Goal: Transaction & Acquisition: Purchase product/service

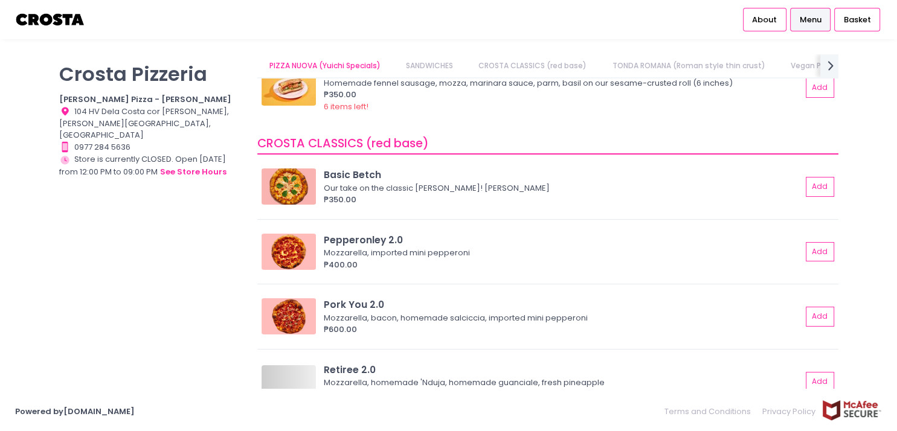
scroll to position [266, 0]
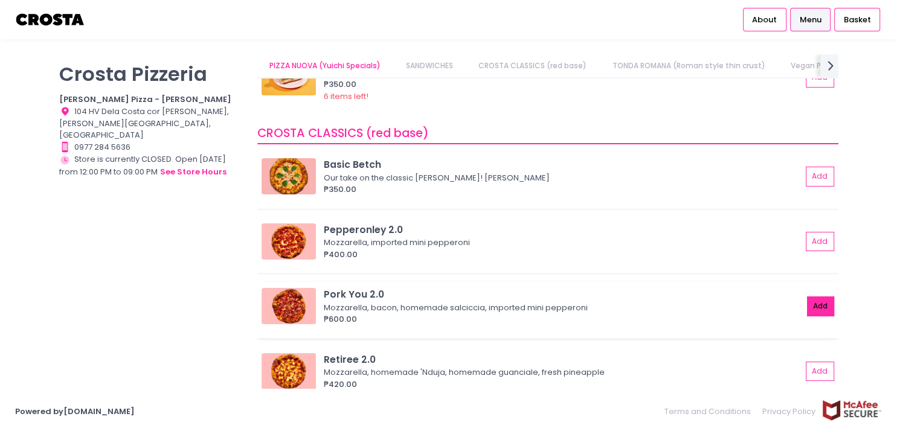
click at [808, 304] on button "Add" at bounding box center [821, 306] width 28 height 20
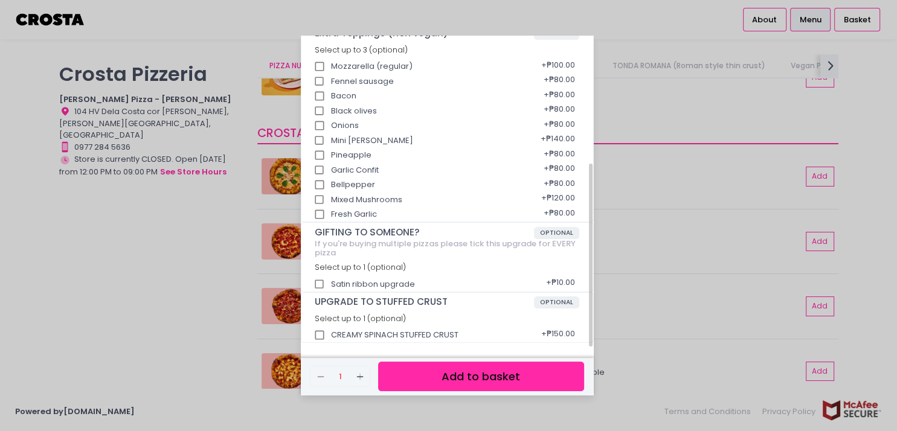
scroll to position [215, 0]
click at [320, 331] on input "CREAMY SPINACH STUFFED CRUST" at bounding box center [319, 334] width 23 height 23
checkbox input "true"
click at [493, 380] on button "Add to basket" at bounding box center [480, 377] width 205 height 30
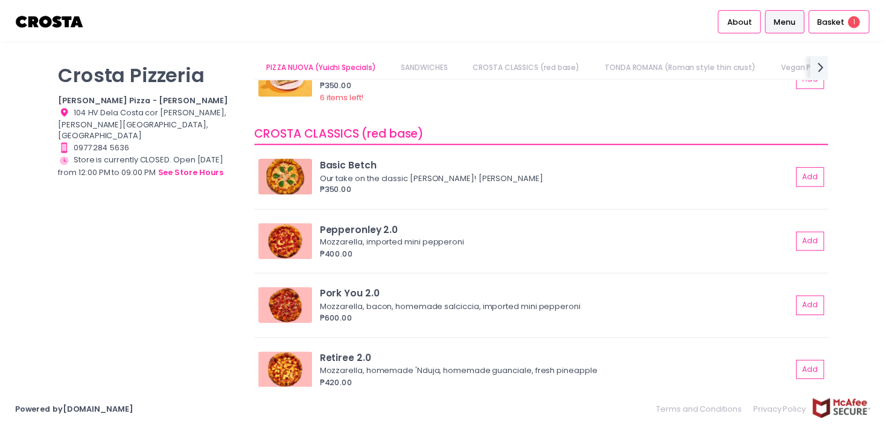
scroll to position [214, 0]
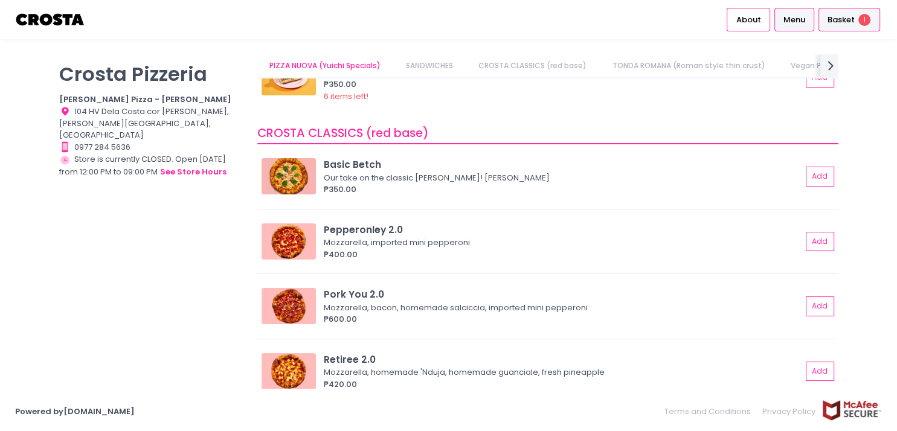
click at [842, 22] on span "Basket" at bounding box center [840, 20] width 27 height 12
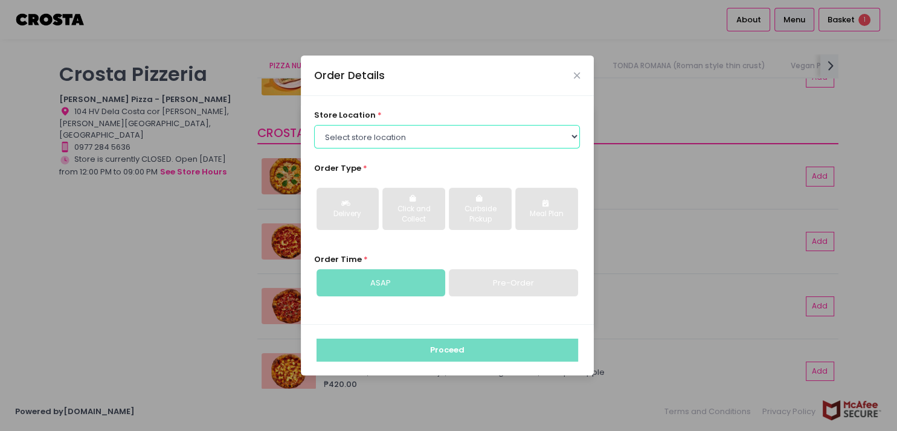
click at [314, 125] on select "Select store location [PERSON_NAME] Pizza - [PERSON_NAME] Pizza - [GEOGRAPHIC_D…" at bounding box center [447, 136] width 266 height 23
select select "5fabb2e53664a8677beaeb89"
click option "[PERSON_NAME] Pizza - [PERSON_NAME]" at bounding box center [0, 0] width 0 height 0
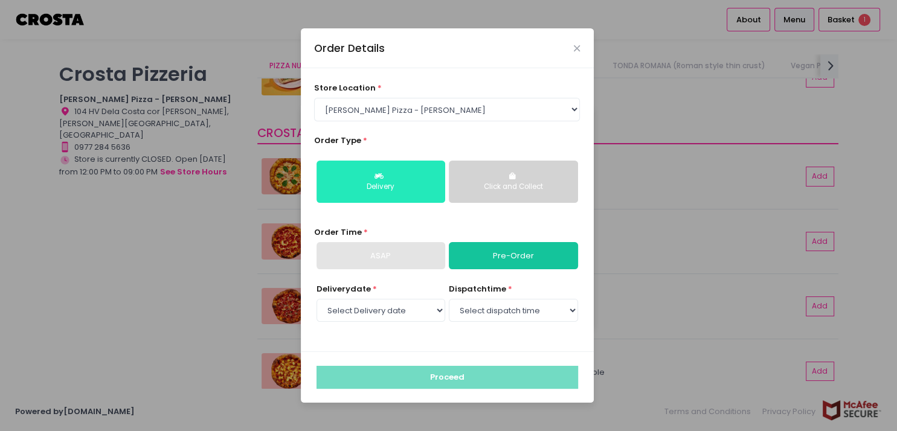
click at [404, 187] on div "Delivery" at bounding box center [381, 187] width 112 height 11
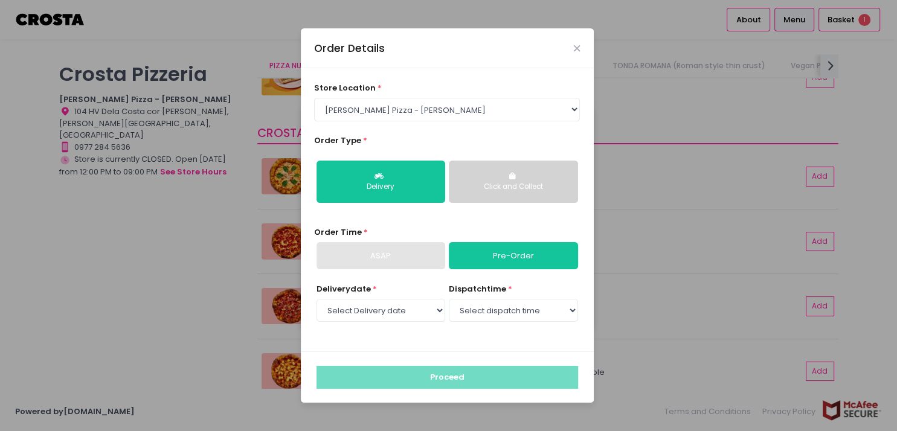
click at [409, 257] on div "ASAP" at bounding box center [380, 256] width 129 height 28
click at [494, 252] on link "Pre-Order" at bounding box center [513, 256] width 129 height 28
click at [316, 299] on select "Select Delivery date [DATE] [DATE] [DATE] [DATE] [DATE] [DATE]" at bounding box center [380, 310] width 129 height 23
select select "[DATE]"
click option "[DATE]" at bounding box center [0, 0] width 0 height 0
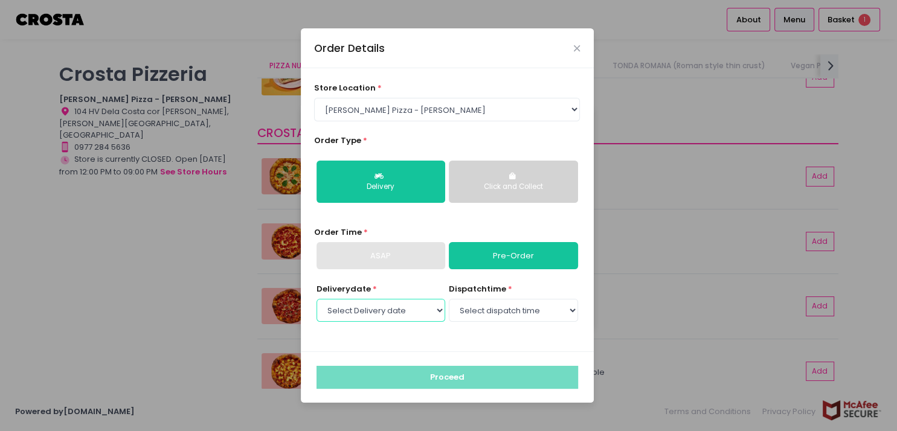
click at [316, 299] on select "Select Delivery date [DATE] [DATE] [DATE] [DATE] [DATE] [DATE]" at bounding box center [380, 310] width 129 height 23
click at [404, 314] on select "Select Delivery date [DATE] [DATE] [DATE] [DATE] [DATE] [DATE]" at bounding box center [380, 310] width 129 height 23
select select "12:00"
click option "12:00 PM - 12:30 PM" at bounding box center [0, 0] width 0 height 0
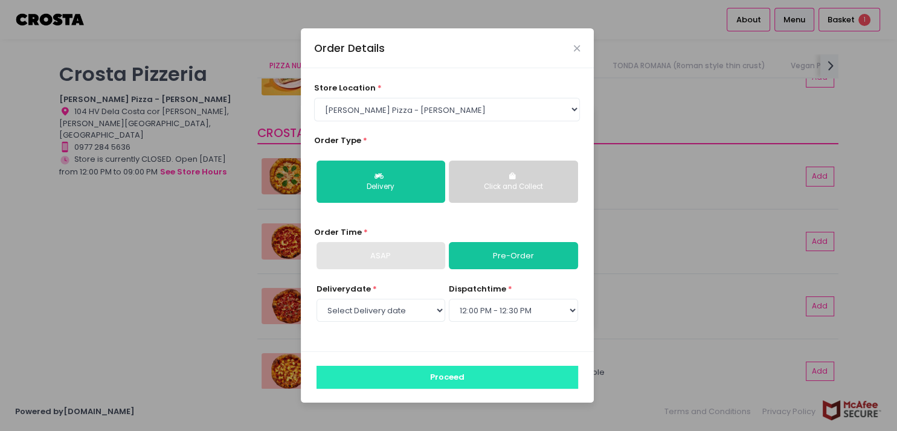
click at [423, 379] on button "Proceed" at bounding box center [446, 377] width 261 height 23
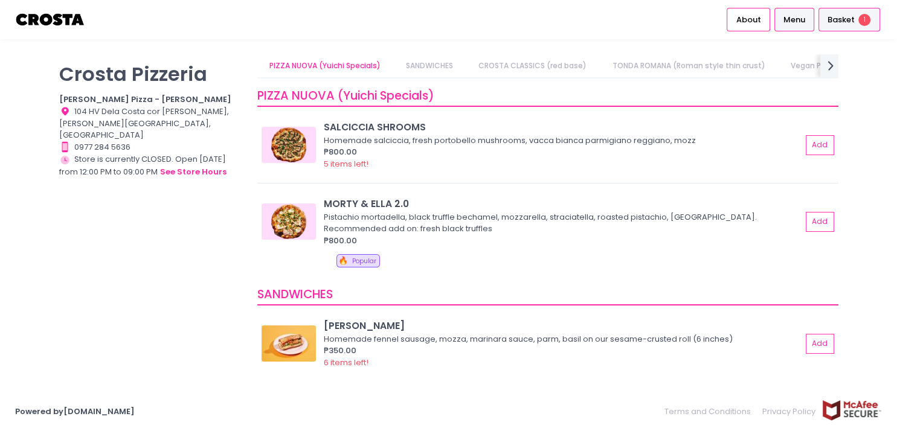
click at [846, 20] on span "Basket" at bounding box center [840, 20] width 27 height 12
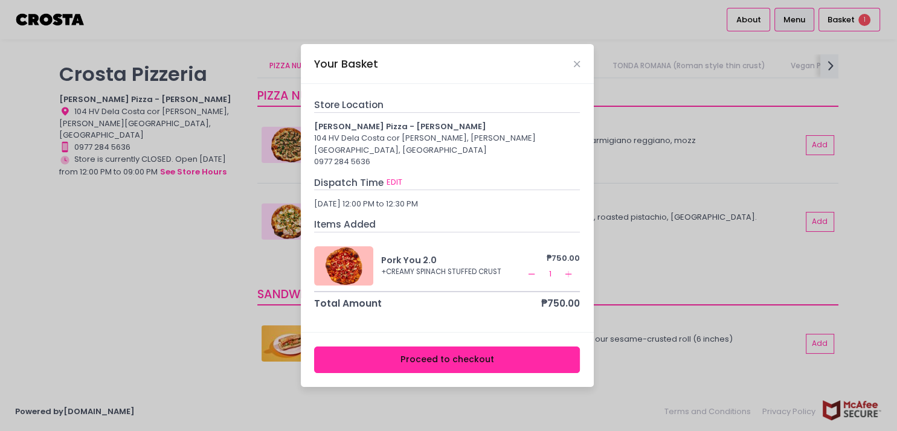
click at [446, 356] on button "Proceed to checkout" at bounding box center [447, 360] width 266 height 27
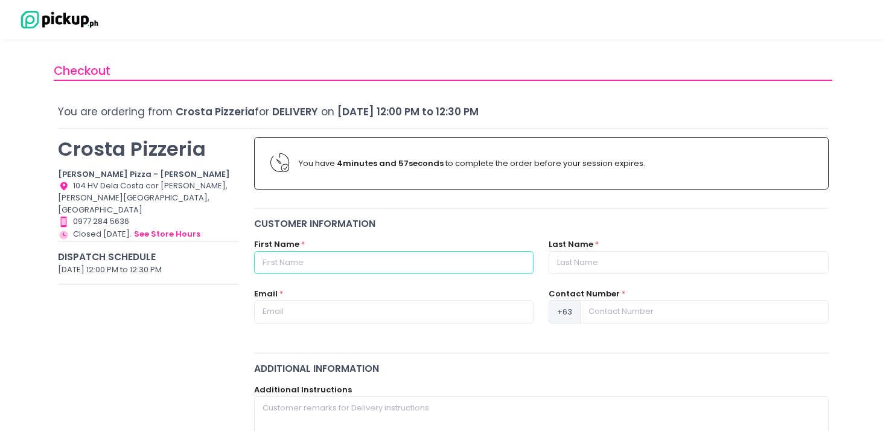
click at [347, 263] on input "text" at bounding box center [394, 262] width 280 height 23
type input "F"
type input "[PERSON_NAME]"
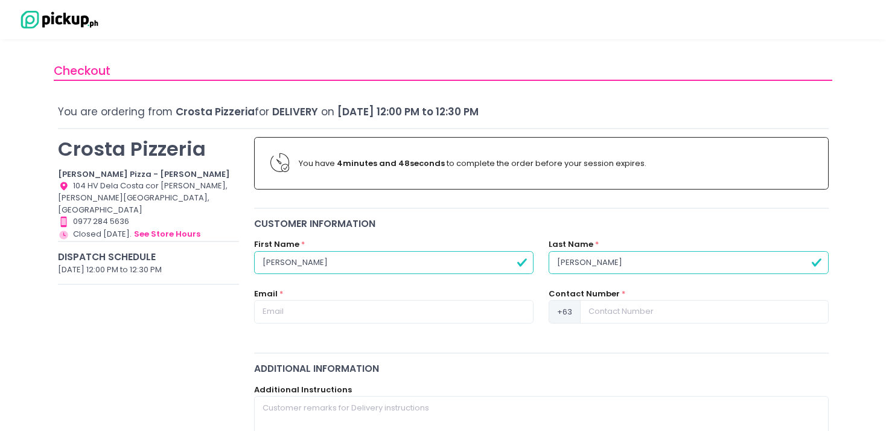
type input "[PERSON_NAME]"
click at [307, 315] on input "text" at bounding box center [394, 311] width 280 height 23
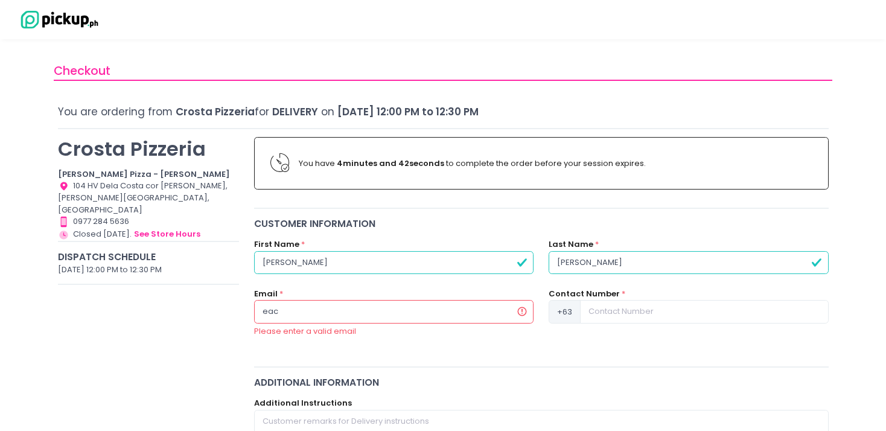
type input "eac"
type input "[PERSON_NAME]"
type input "Malvar"
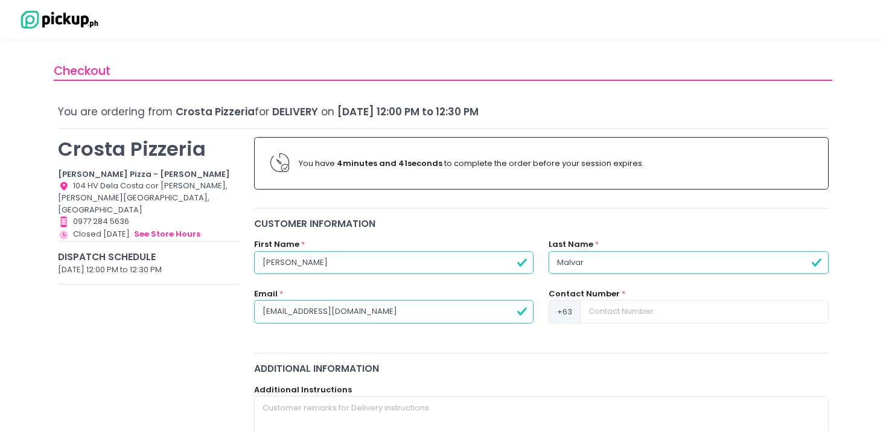
type input "[EMAIL_ADDRESS][DOMAIN_NAME]"
drag, startPoint x: 305, startPoint y: 260, endPoint x: 142, endPoint y: 267, distance: 163.8
click at [254, 272] on input "[PERSON_NAME]" at bounding box center [394, 262] width 280 height 23
type input "[PERSON_NAME]"
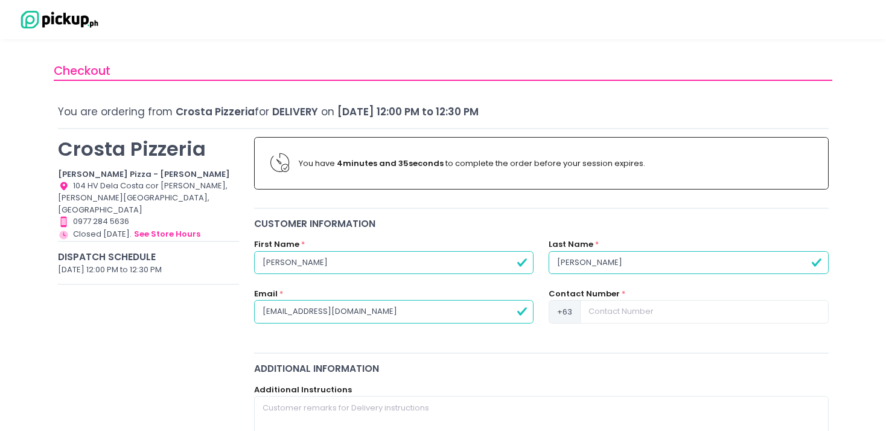
click at [385, 311] on input "[EMAIL_ADDRESS][DOMAIN_NAME]" at bounding box center [394, 311] width 280 height 23
type input "[EMAIL_ADDRESS][DOMAIN_NAME]"
click at [604, 310] on input at bounding box center [704, 311] width 248 height 23
type input "9178033752"
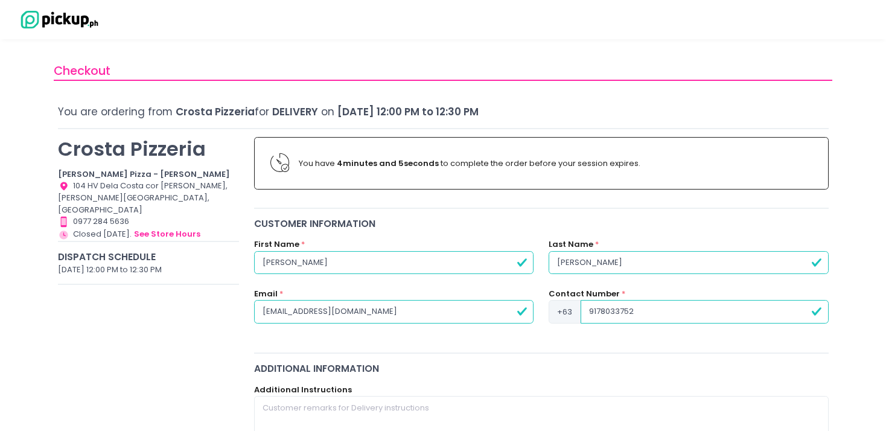
click at [637, 337] on div "Customer Information First Name * [PERSON_NAME] Last Name * [PERSON_NAME] Email…" at bounding box center [542, 281] width 590 height 129
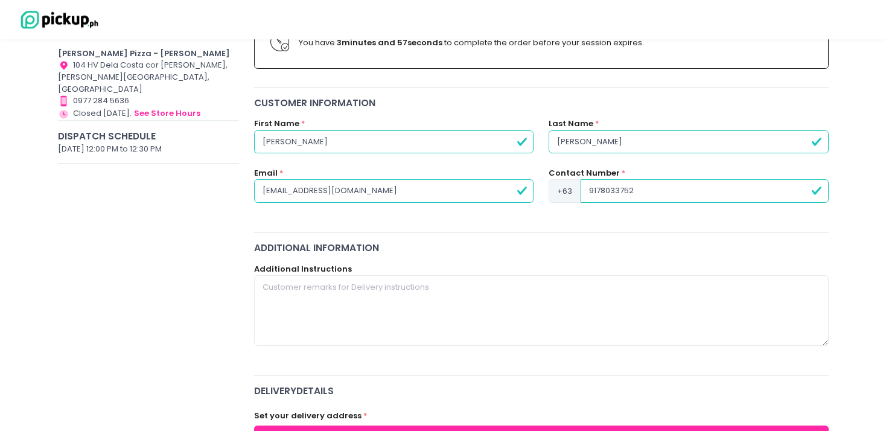
scroll to position [127, 0]
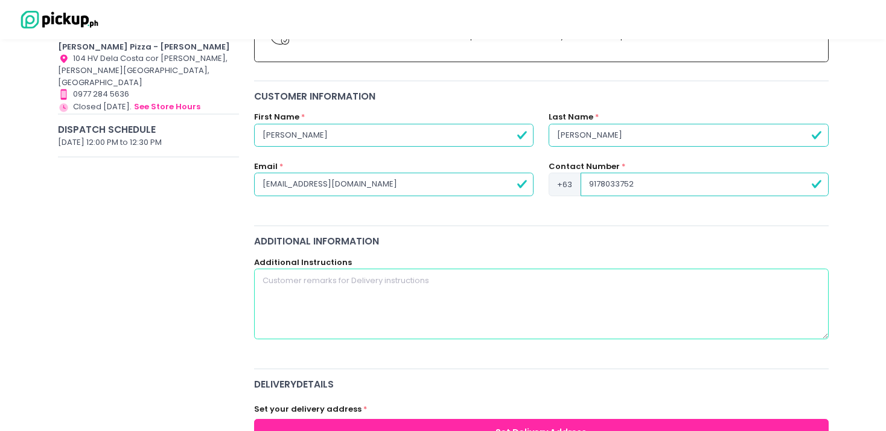
click at [438, 289] on textarea at bounding box center [541, 304] width 575 height 70
drag, startPoint x: 688, startPoint y: 185, endPoint x: 474, endPoint y: 224, distance: 217.8
click at [581, 187] on input "9178033752" at bounding box center [705, 184] width 248 height 23
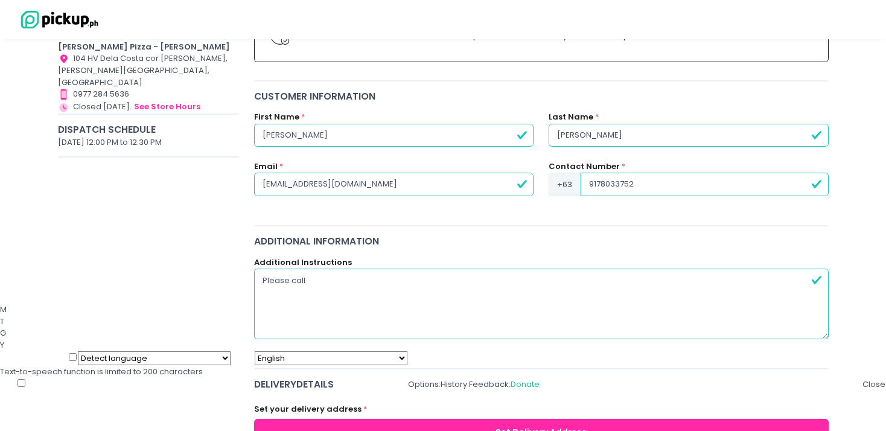
click at [348, 291] on textarea "Please call" at bounding box center [541, 304] width 575 height 70
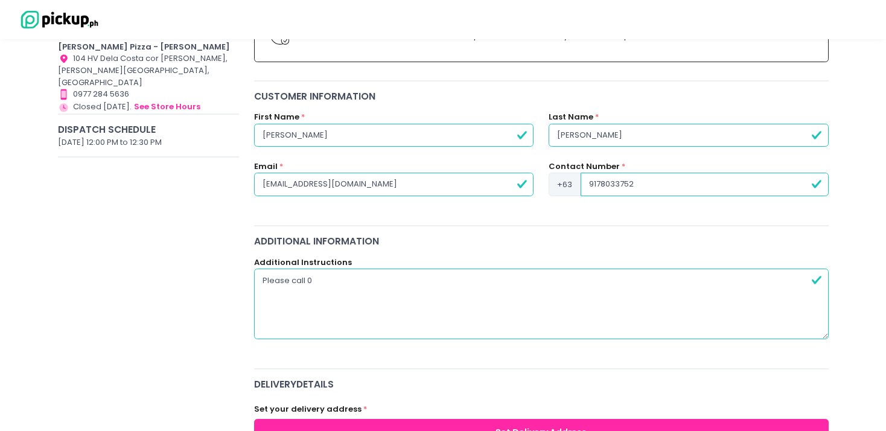
paste textarea "9178033752"
click at [427, 283] on textarea "Please call [PHONE_NUMBER] to advise [PERSON_NAME], gated village" at bounding box center [541, 304] width 575 height 70
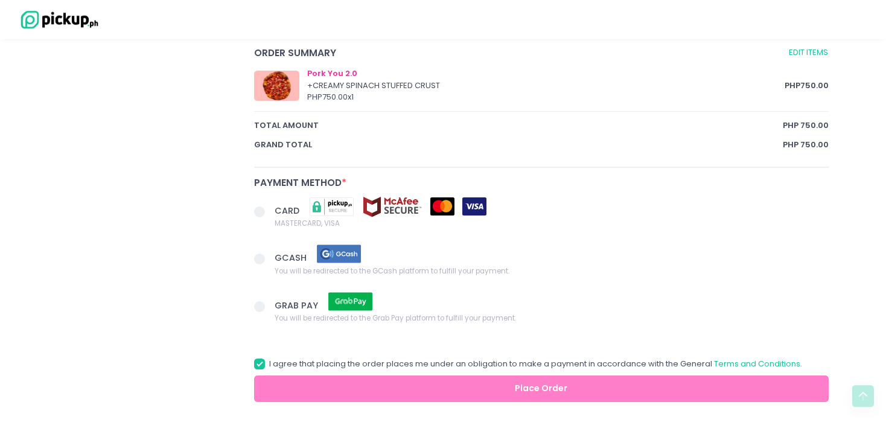
scroll to position [638, 0]
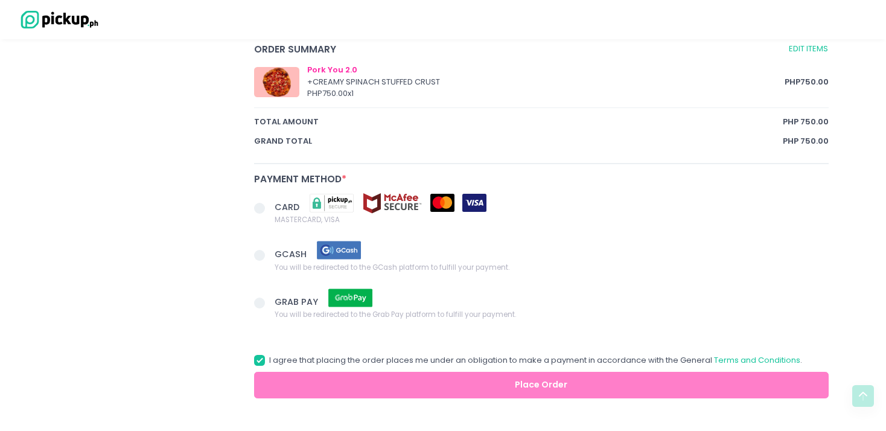
type textarea "Please call [PHONE_NUMBER] to advise [PERSON_NAME], delivery address is in a ga…"
click at [256, 206] on span at bounding box center [259, 208] width 11 height 11
click at [269, 206] on input "CARD MASTERCARD, VISA" at bounding box center [273, 206] width 8 height 8
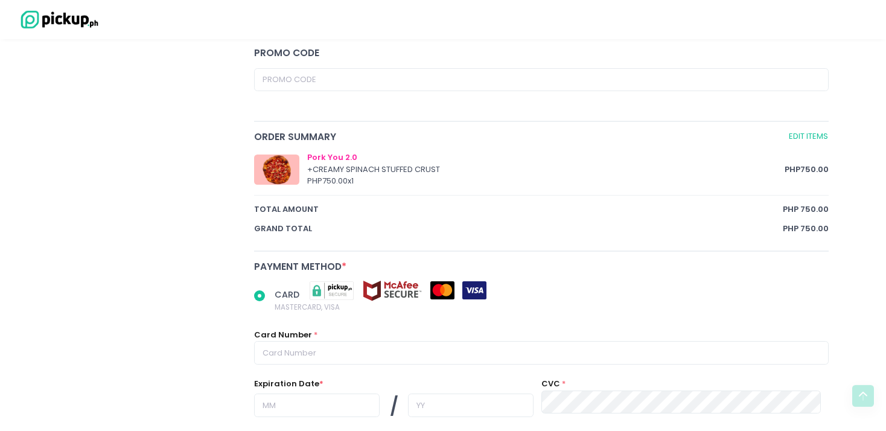
scroll to position [446, 0]
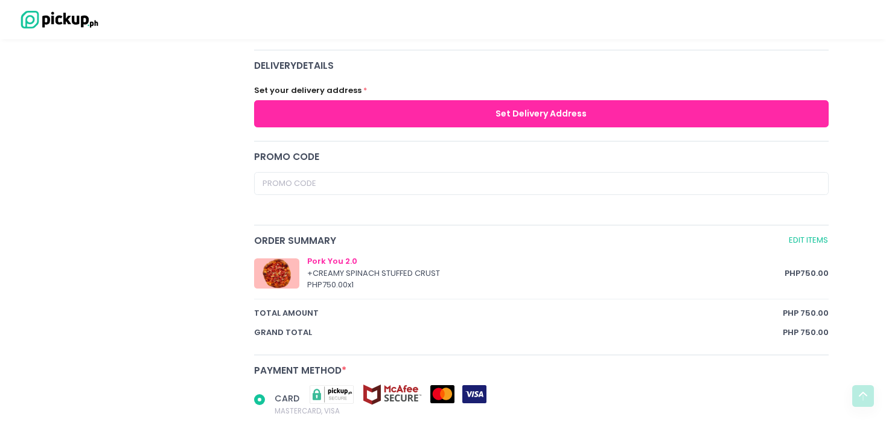
click at [513, 110] on button "Set Delivery Address" at bounding box center [541, 113] width 575 height 27
radio input "true"
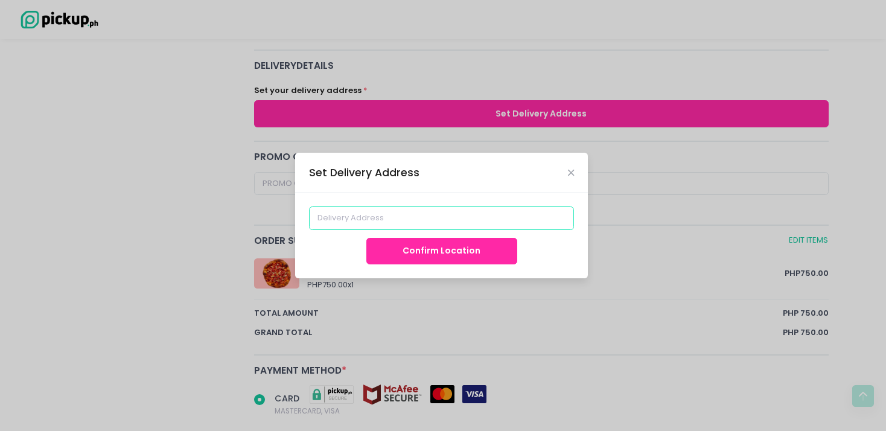
click at [414, 211] on input at bounding box center [442, 217] width 266 height 23
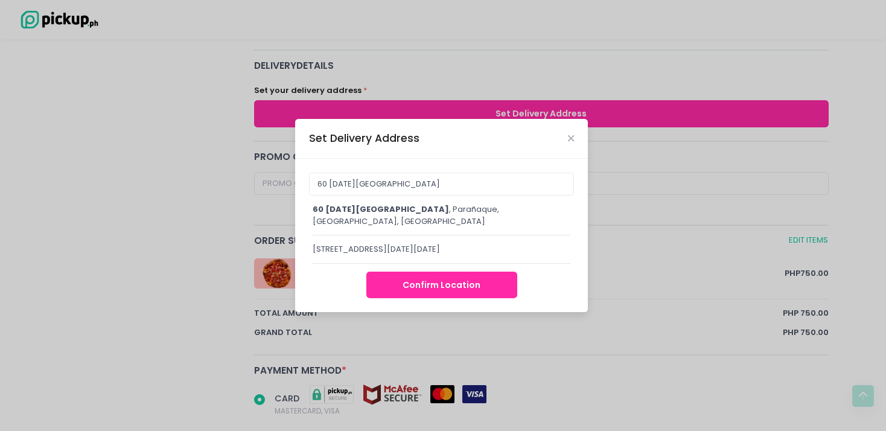
click at [391, 214] on div "[STREET_ADDRESS][DATE]" at bounding box center [442, 215] width 258 height 24
type input "[STREET_ADDRESS][DATE]"
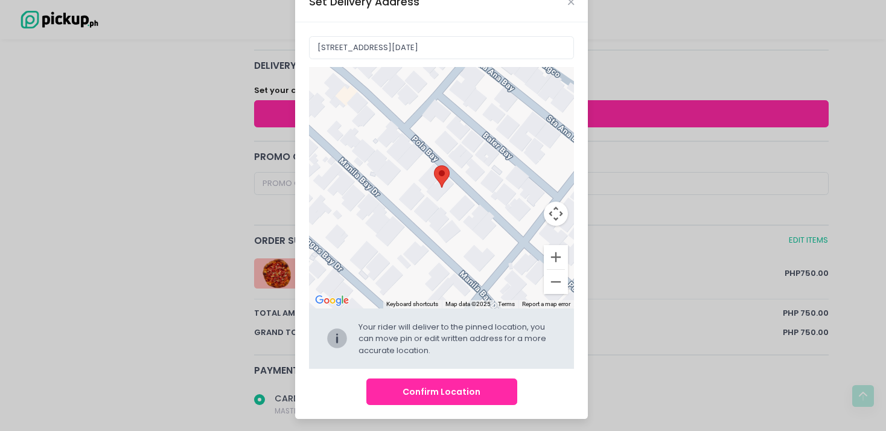
scroll to position [33, 0]
click at [546, 280] on button "Zoom out" at bounding box center [556, 281] width 24 height 24
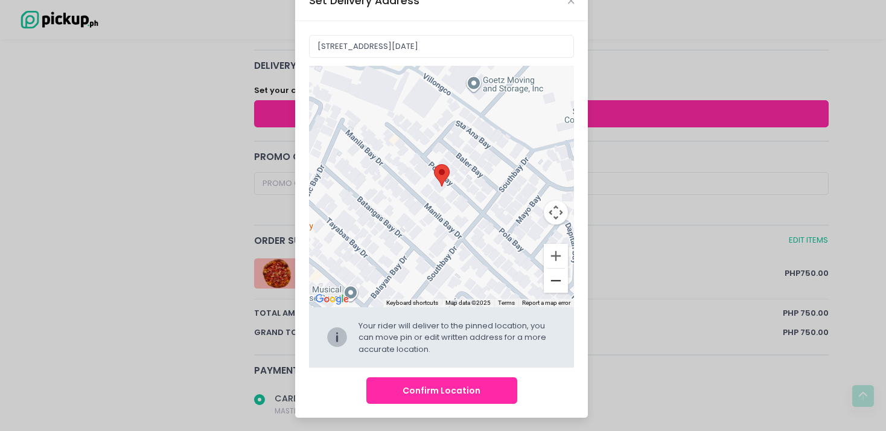
click at [546, 280] on button "Zoom out" at bounding box center [556, 281] width 24 height 24
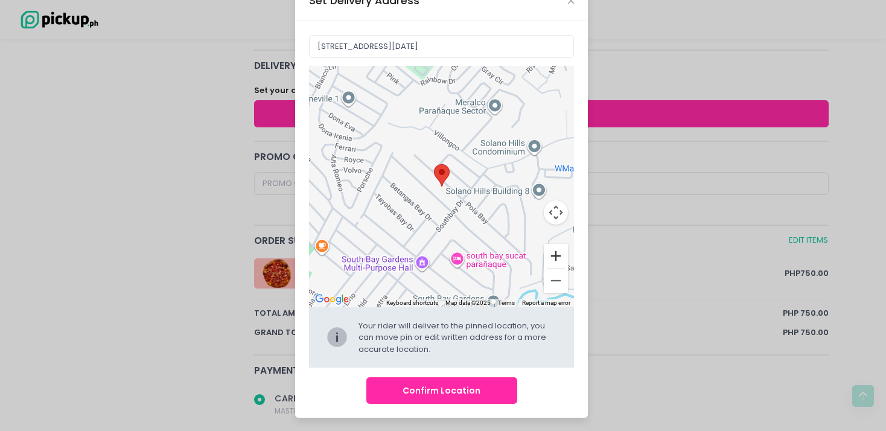
click at [552, 257] on button "Zoom in" at bounding box center [556, 256] width 24 height 24
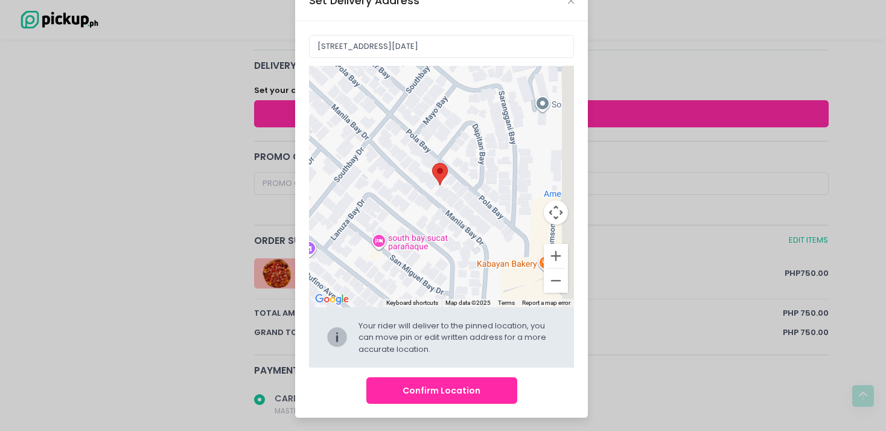
drag, startPoint x: 517, startPoint y: 264, endPoint x: 427, endPoint y: 170, distance: 130.7
click at [427, 170] on div "Move pin to edit location" at bounding box center [442, 186] width 266 height 241
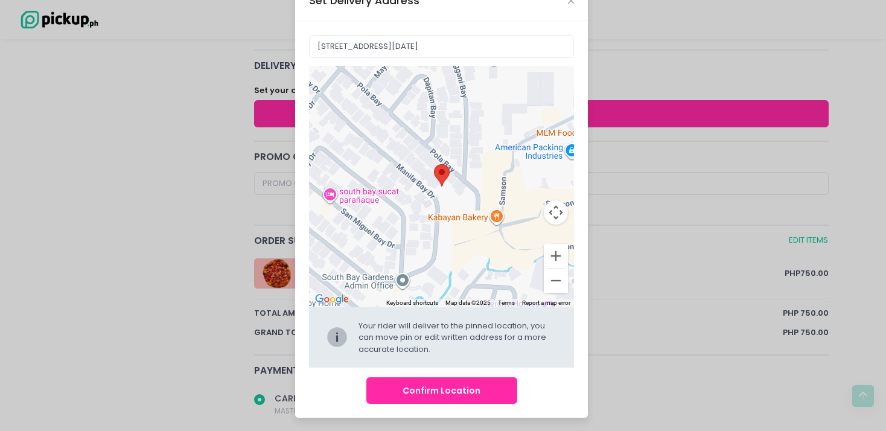
radio input "true"
type input "C2WQ+9Q6, Parañaque, [GEOGRAPHIC_DATA], [GEOGRAPHIC_DATA]"
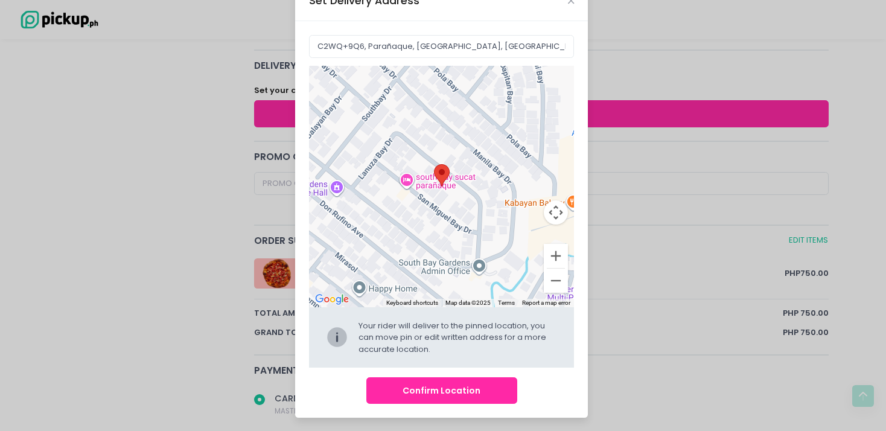
drag, startPoint x: 467, startPoint y: 222, endPoint x: 496, endPoint y: 159, distance: 68.9
click at [496, 159] on div at bounding box center [442, 186] width 266 height 241
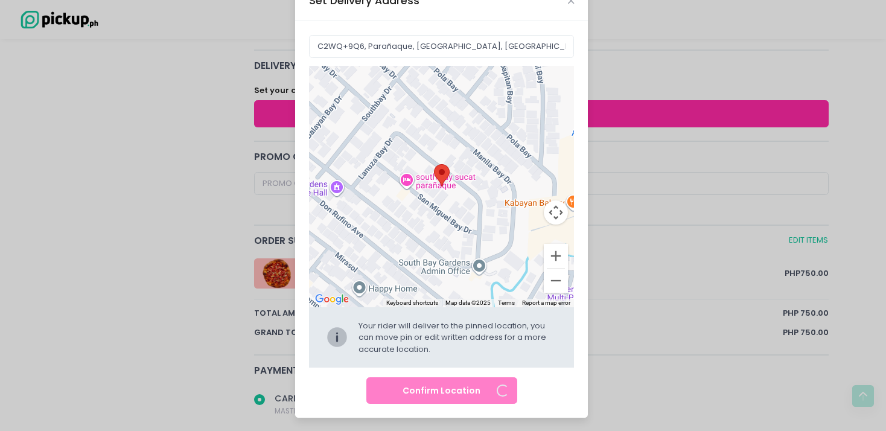
radio input "true"
type input "[DATE][STREET_ADDRESS][PERSON_NAME]"
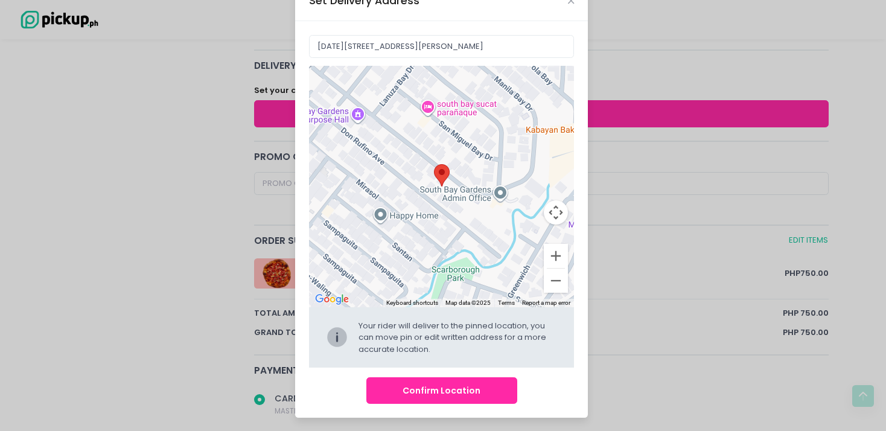
drag, startPoint x: 446, startPoint y: 226, endPoint x: 467, endPoint y: 152, distance: 77.2
click at [467, 152] on div at bounding box center [442, 186] width 266 height 241
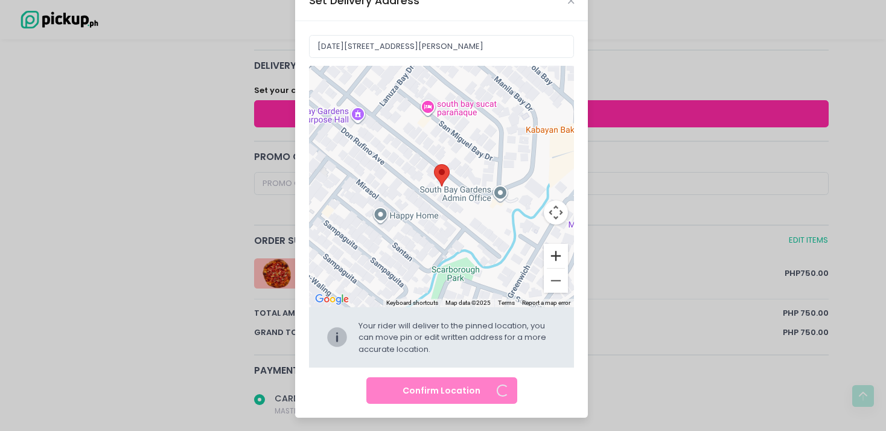
radio input "true"
type input "[STREET_ADDRESS][PERSON_NAME]"
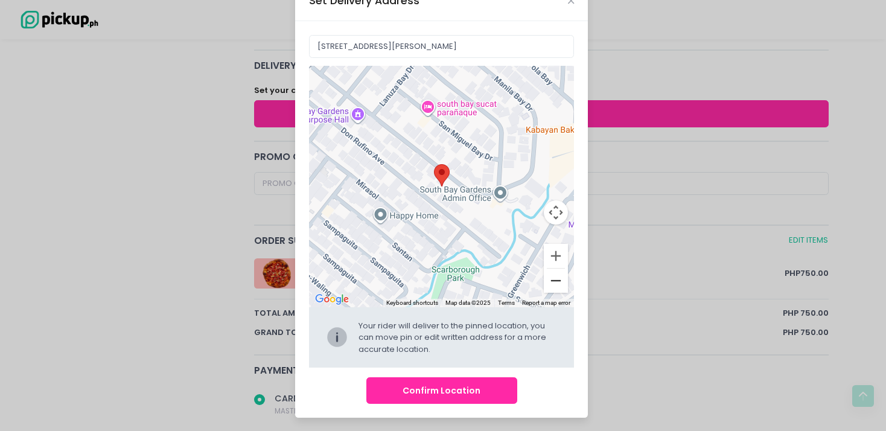
click at [546, 281] on button "Zoom out" at bounding box center [556, 281] width 24 height 24
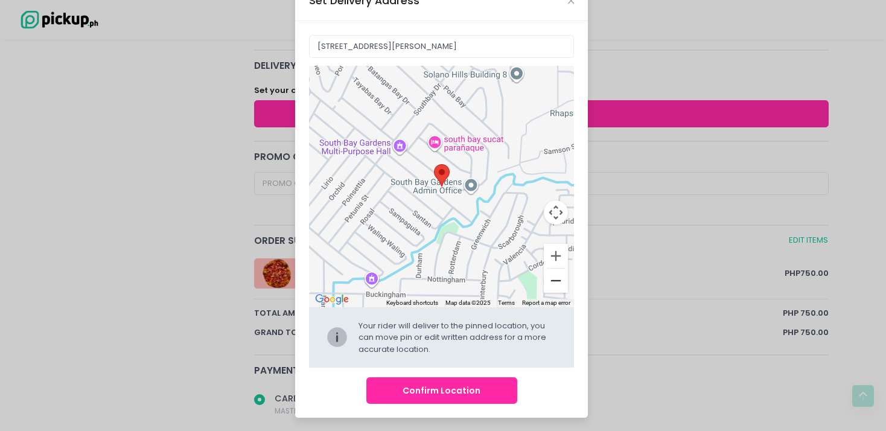
click at [546, 284] on button "Zoom out" at bounding box center [556, 281] width 24 height 24
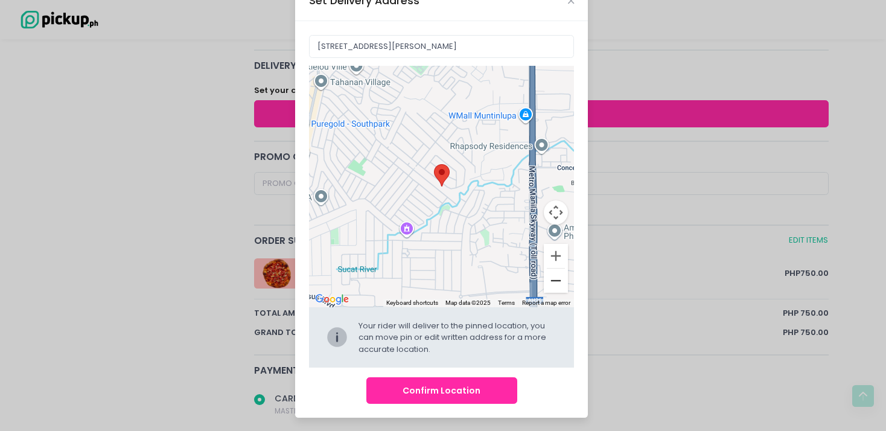
click at [546, 284] on button "Zoom out" at bounding box center [556, 281] width 24 height 24
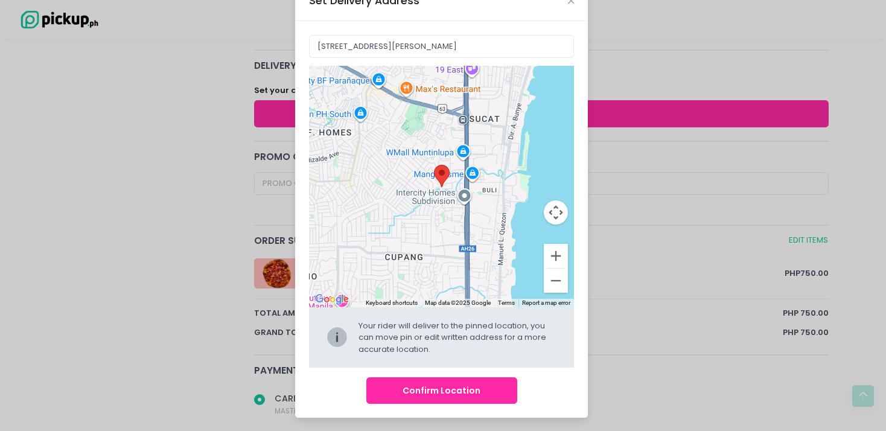
drag, startPoint x: 497, startPoint y: 271, endPoint x: 472, endPoint y: 260, distance: 27.0
click at [474, 272] on div at bounding box center [442, 186] width 266 height 241
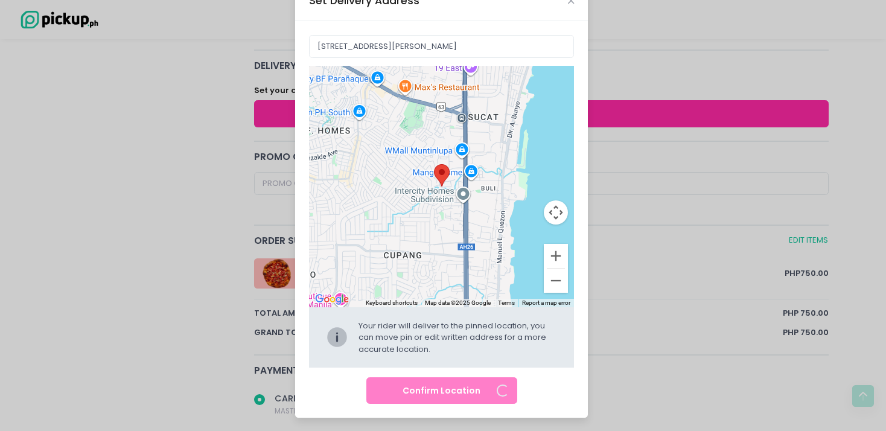
radio input "true"
type input "C2VR+HQJ, Samson, Muntinlupa, [GEOGRAPHIC_DATA], [GEOGRAPHIC_DATA]"
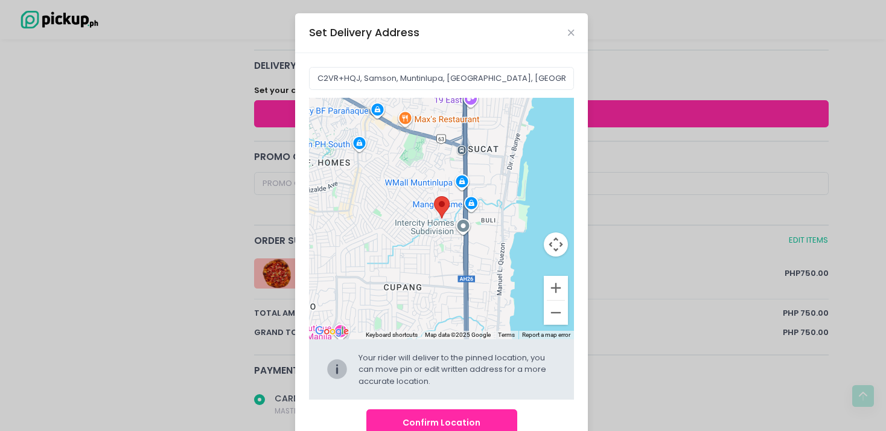
scroll to position [0, 0]
click at [551, 288] on button "Zoom in" at bounding box center [556, 289] width 24 height 24
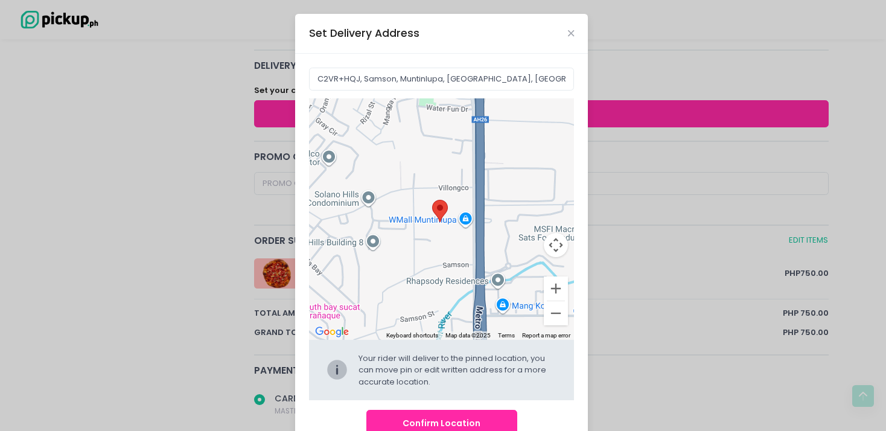
drag, startPoint x: 484, startPoint y: 224, endPoint x: 425, endPoint y: 241, distance: 61.1
click at [425, 340] on div at bounding box center [442, 218] width 266 height 241
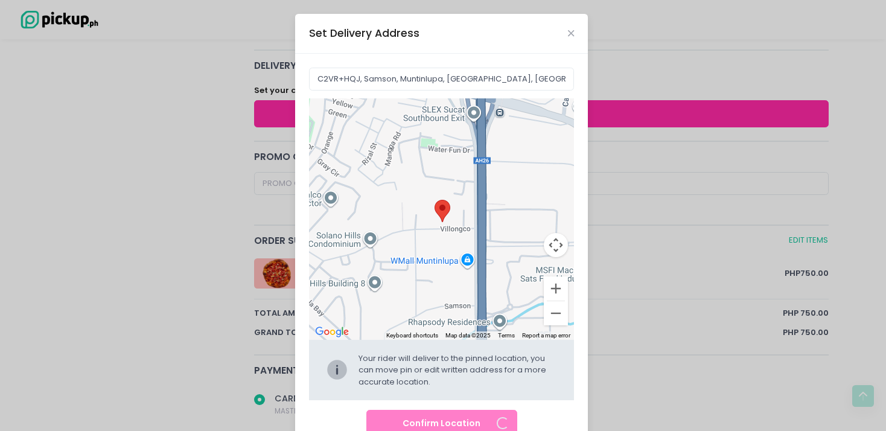
radio input "true"
type input "C2XV+4MR Phil Carpet Manufacturing Corporation, [GEOGRAPHIC_DATA], [GEOGRAPHIC_…"
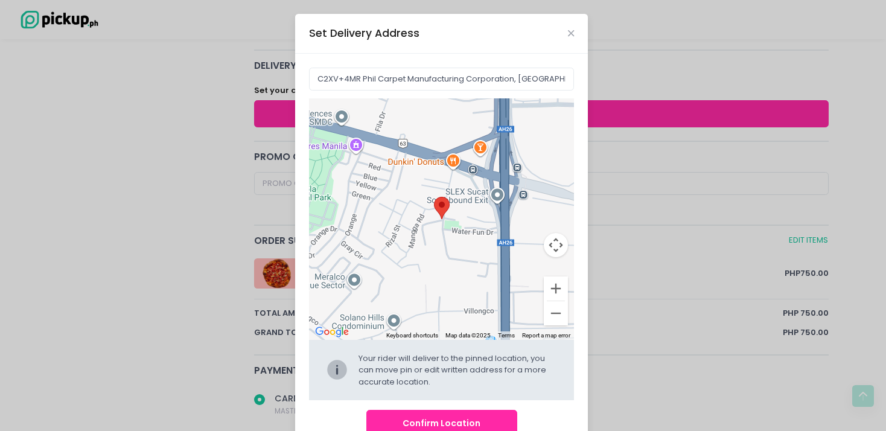
drag, startPoint x: 453, startPoint y: 225, endPoint x: 477, endPoint y: 307, distance: 85.4
click at [477, 307] on div at bounding box center [442, 218] width 266 height 241
radio input "true"
type input "F22V+V4F, Muntinlupa, [GEOGRAPHIC_DATA], [GEOGRAPHIC_DATA]"
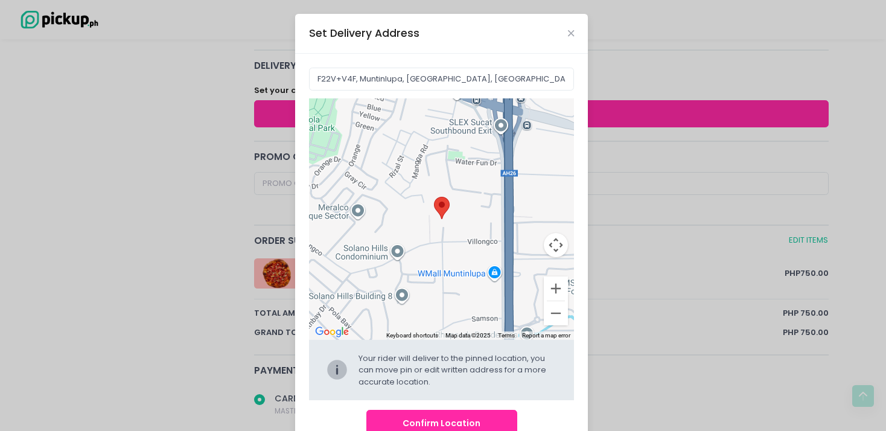
drag, startPoint x: 464, startPoint y: 296, endPoint x: 470, endPoint y: 226, distance: 69.6
click at [470, 226] on div at bounding box center [442, 218] width 266 height 241
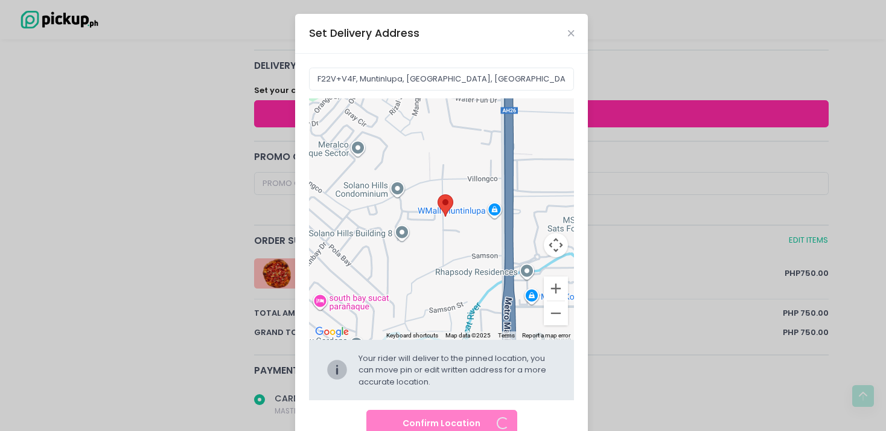
radio input "true"
type input "[STREET_ADDRESS]"
drag, startPoint x: 477, startPoint y: 264, endPoint x: 494, endPoint y: 207, distance: 59.2
click at [494, 207] on div at bounding box center [442, 218] width 266 height 241
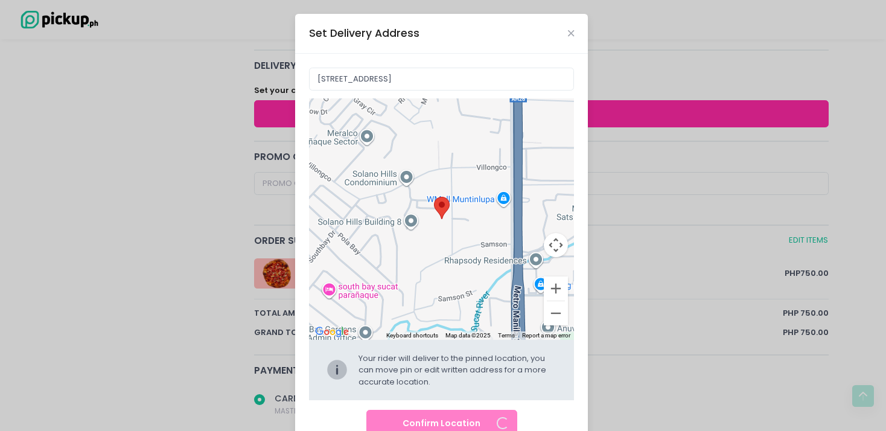
radio input "true"
type input "C2XR+3W9, Villongco, Muntinlupa, [GEOGRAPHIC_DATA], [GEOGRAPHIC_DATA]"
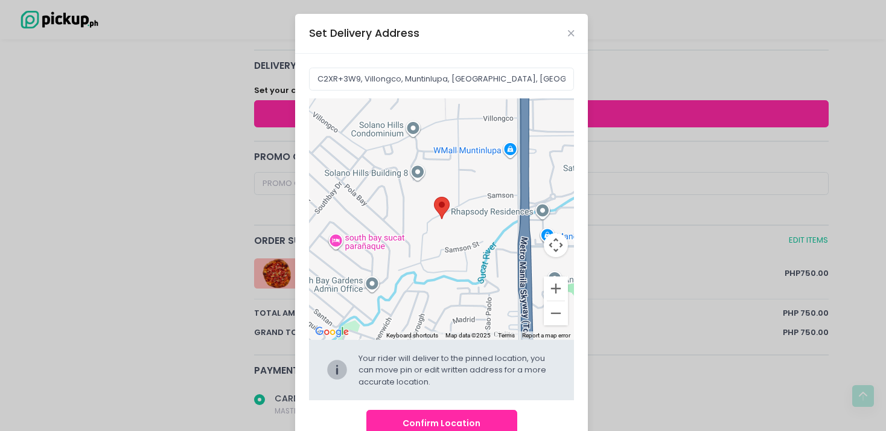
drag, startPoint x: 490, startPoint y: 292, endPoint x: 496, endPoint y: 240, distance: 51.7
click at [496, 240] on div at bounding box center [442, 218] width 266 height 241
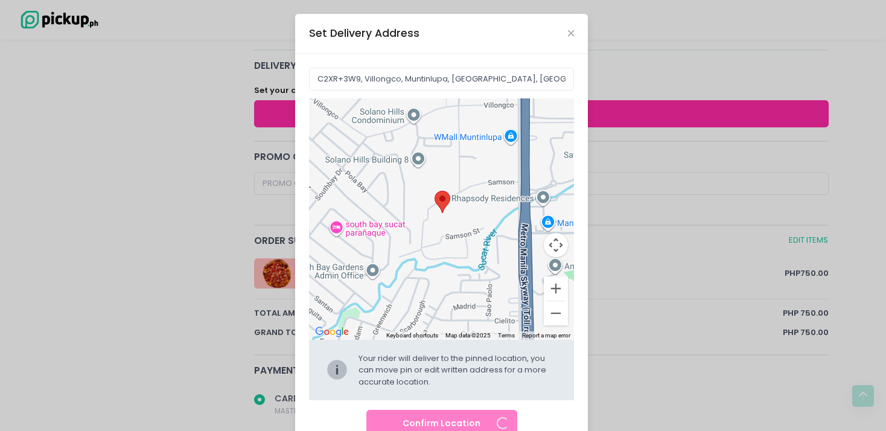
radio input "true"
type input "[STREET_ADDRESS][PERSON_NAME]"
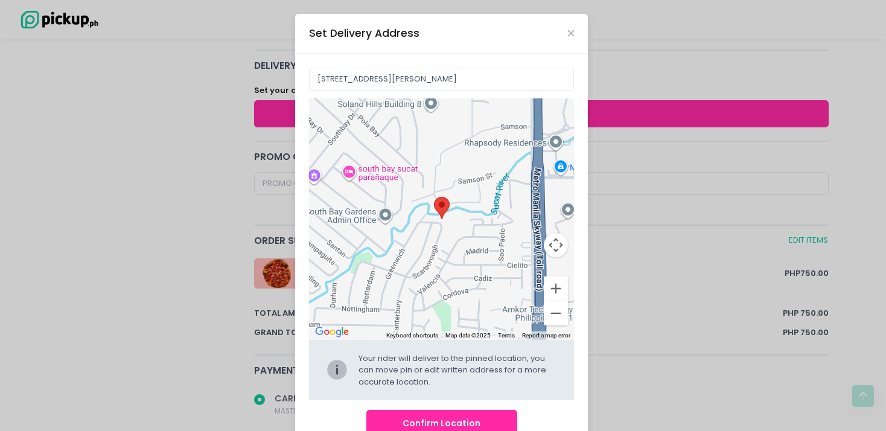
drag, startPoint x: 485, startPoint y: 285, endPoint x: 499, endPoint y: 215, distance: 71.3
click at [499, 215] on div at bounding box center [442, 218] width 266 height 241
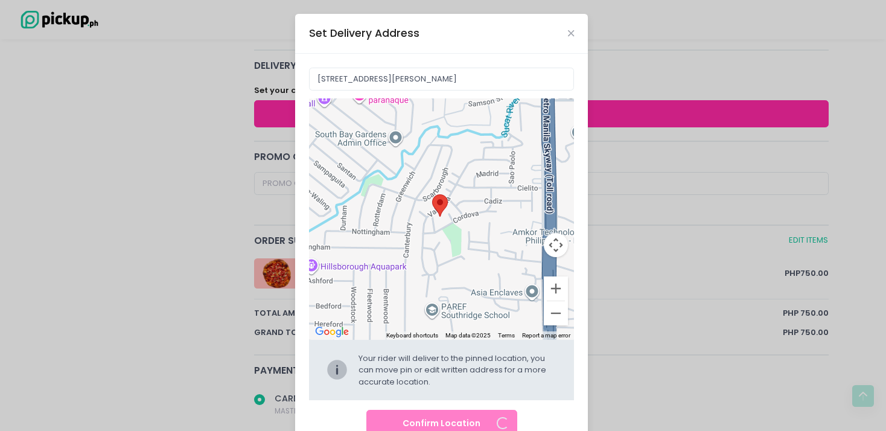
radio input "true"
type input "5 [GEOGRAPHIC_DATA], [GEOGRAPHIC_DATA], 1771 [GEOGRAPHIC_DATA], [GEOGRAPHIC_DAT…"
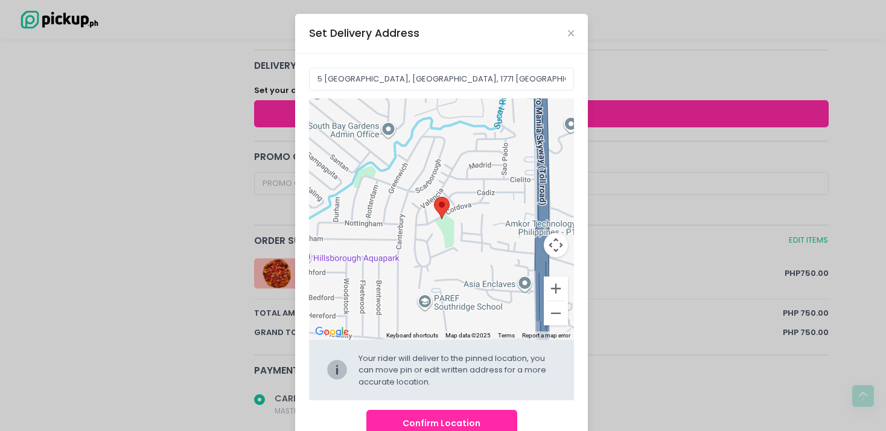
drag, startPoint x: 496, startPoint y: 214, endPoint x: 485, endPoint y: 184, distance: 32.7
click at [485, 184] on div at bounding box center [442, 218] width 266 height 241
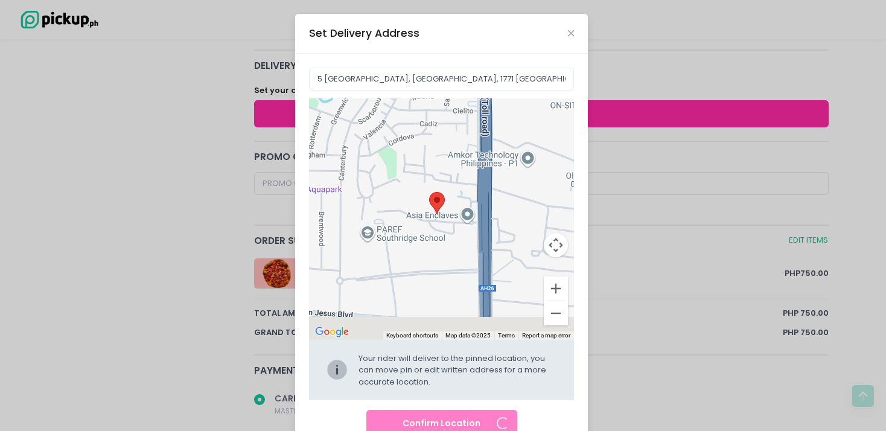
radio input "true"
type input "C2RR+5P9, [PERSON_NAME], Muntinlupa, [GEOGRAPHIC_DATA], [GEOGRAPHIC_DATA]"
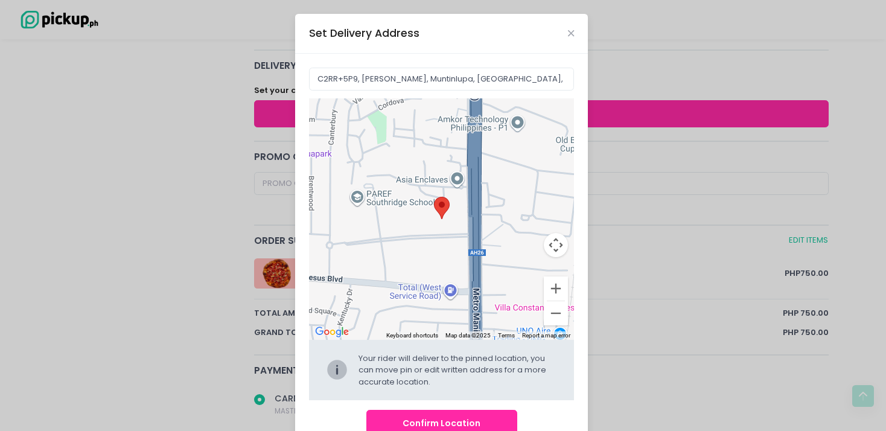
drag, startPoint x: 509, startPoint y: 270, endPoint x: 447, endPoint y: 175, distance: 113.4
click at [447, 175] on div at bounding box center [442, 218] width 266 height 241
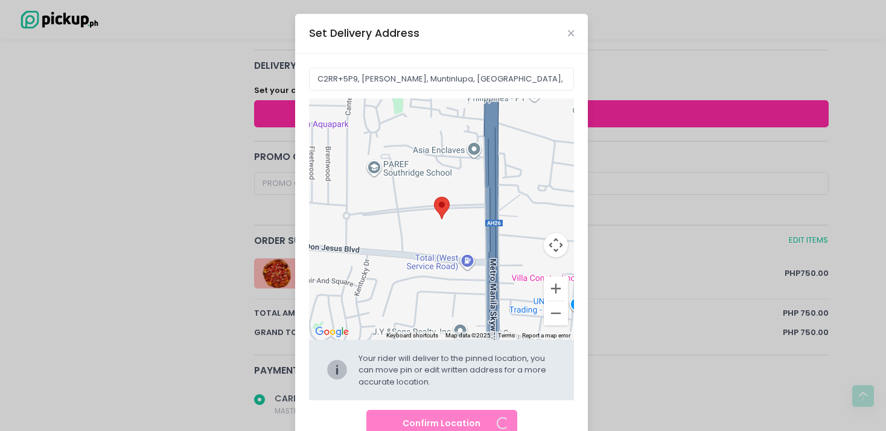
radio input "true"
type input "ASiA Enclaves Alabang W Service Rd, [GEOGRAPHIC_DATA], [GEOGRAPHIC_DATA], [GEOG…"
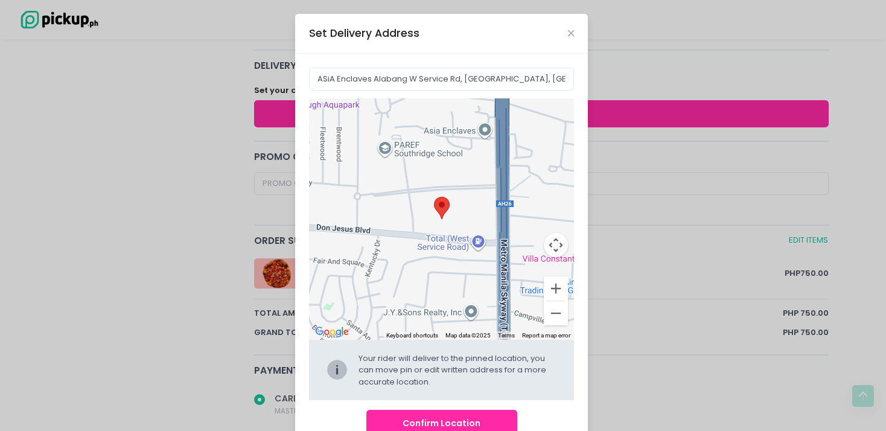
drag, startPoint x: 453, startPoint y: 264, endPoint x: 481, endPoint y: 214, distance: 57.3
click at [481, 214] on div at bounding box center [442, 218] width 266 height 241
radio input "true"
type input "C2MV+W4M, [GEOGRAPHIC_DATA], [GEOGRAPHIC_DATA], [GEOGRAPHIC_DATA]"
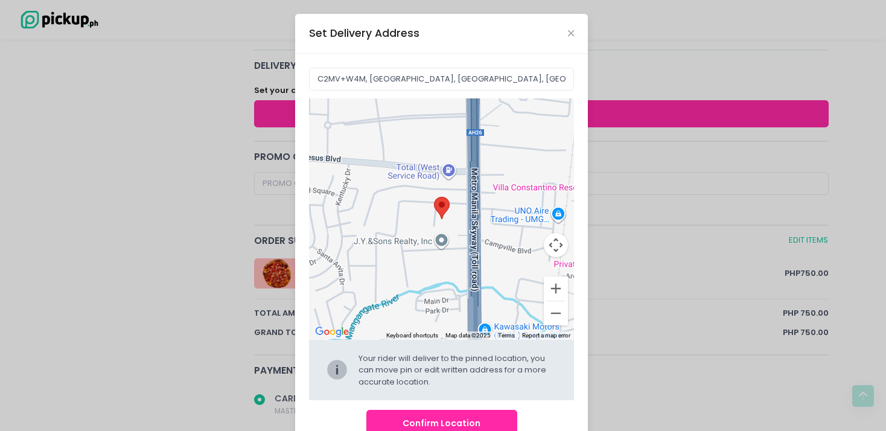
drag, startPoint x: 475, startPoint y: 265, endPoint x: 446, endPoint y: 191, distance: 79.9
click at [446, 191] on div at bounding box center [442, 218] width 266 height 241
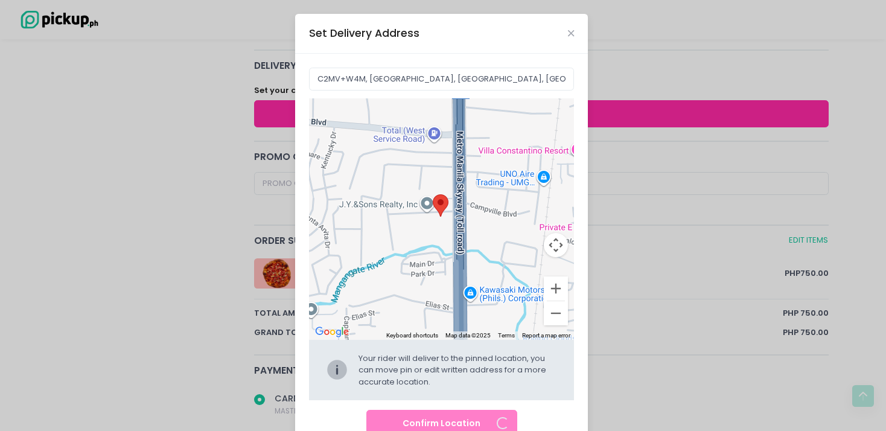
radio input "true"
type input "Brgy. [STREET_ADDRESS]"
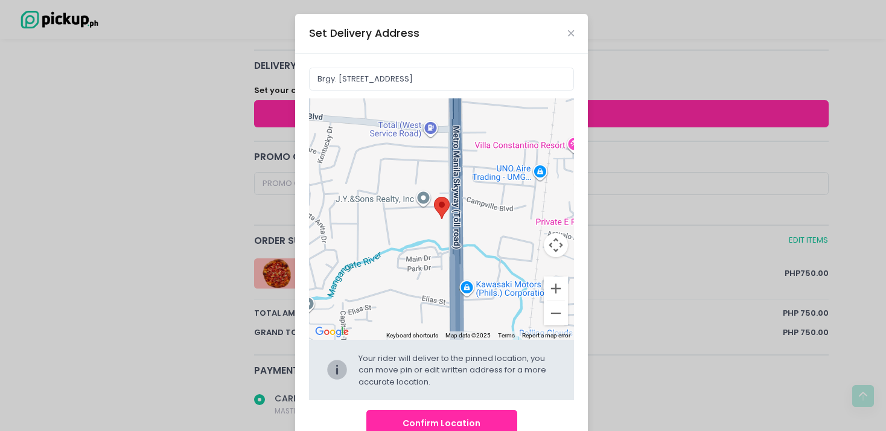
drag, startPoint x: 460, startPoint y: 213, endPoint x: 455, endPoint y: 205, distance: 9.2
click at [455, 205] on div at bounding box center [442, 218] width 266 height 241
radio input "true"
type input "C2JW+J24, [STREET_ADDRESS]"
click at [550, 291] on button "Zoom in" at bounding box center [556, 289] width 24 height 24
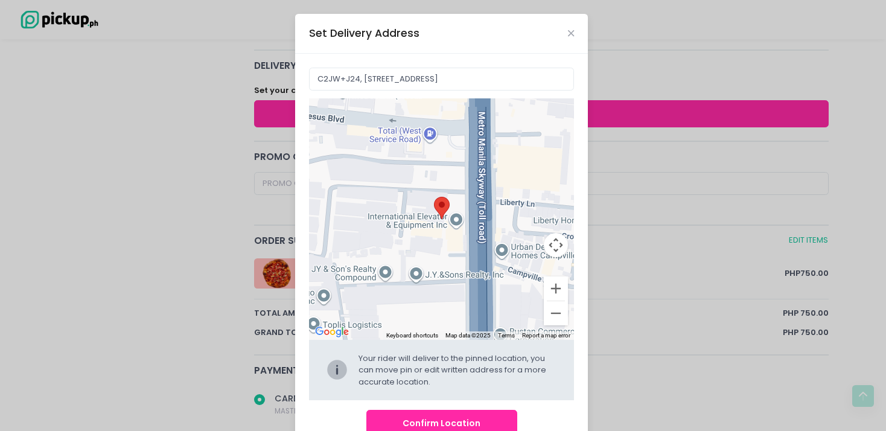
drag, startPoint x: 402, startPoint y: 238, endPoint x: 409, endPoint y: 320, distance: 82.4
click at [409, 320] on div at bounding box center [442, 218] width 266 height 241
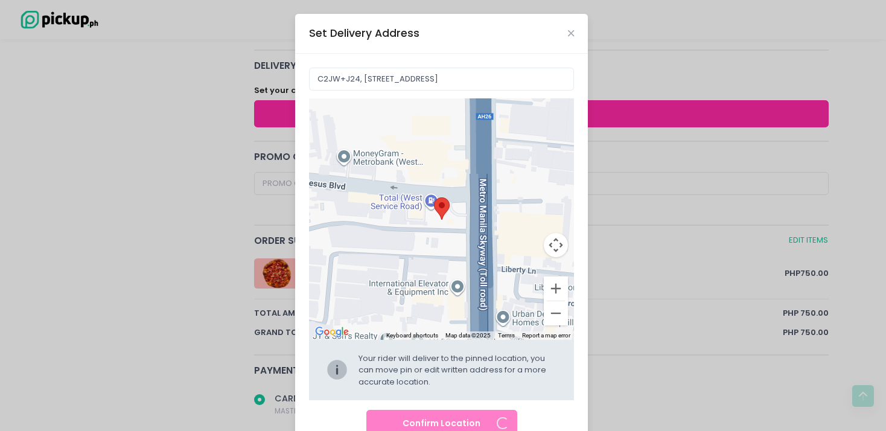
drag, startPoint x: 426, startPoint y: 247, endPoint x: 427, endPoint y: 318, distance: 71.2
click at [427, 318] on div at bounding box center [442, 218] width 266 height 241
radio input "true"
type input "[STREET_ADDRESS]"
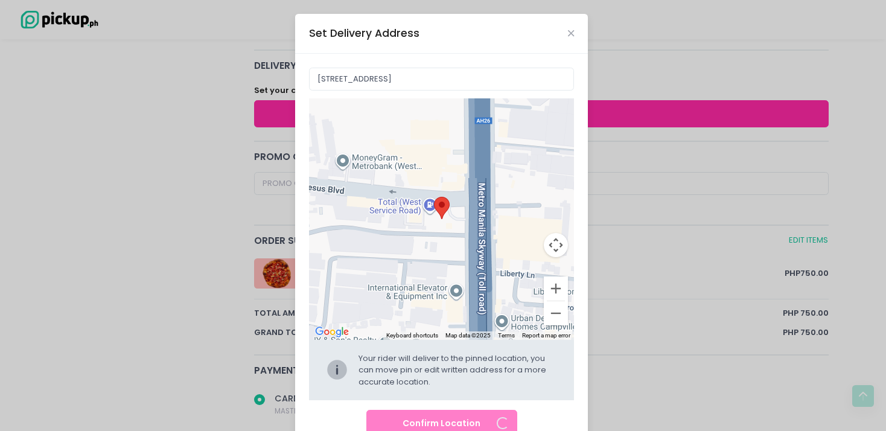
radio input "true"
type input "C2MV+GRX, Muntinlupa, [GEOGRAPHIC_DATA], [GEOGRAPHIC_DATA]"
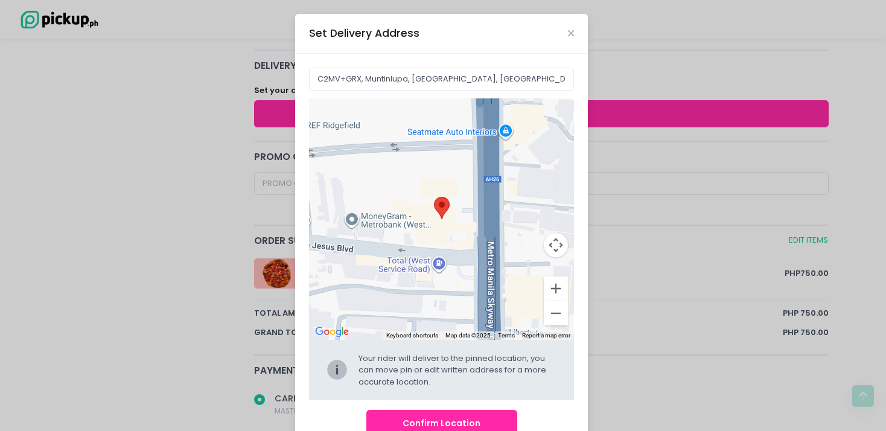
drag, startPoint x: 415, startPoint y: 243, endPoint x: 424, endPoint y: 296, distance: 54.4
click at [424, 296] on div at bounding box center [442, 218] width 266 height 241
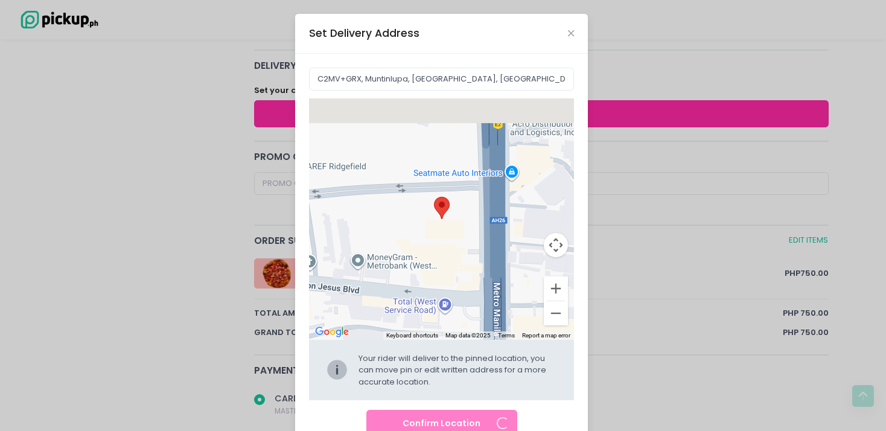
radio input "true"
type input "RB Arcade, Muntinlupa, [GEOGRAPHIC_DATA], [GEOGRAPHIC_DATA]"
drag, startPoint x: 425, startPoint y: 255, endPoint x: 430, endPoint y: 296, distance: 40.7
click at [431, 303] on div at bounding box center [442, 218] width 266 height 241
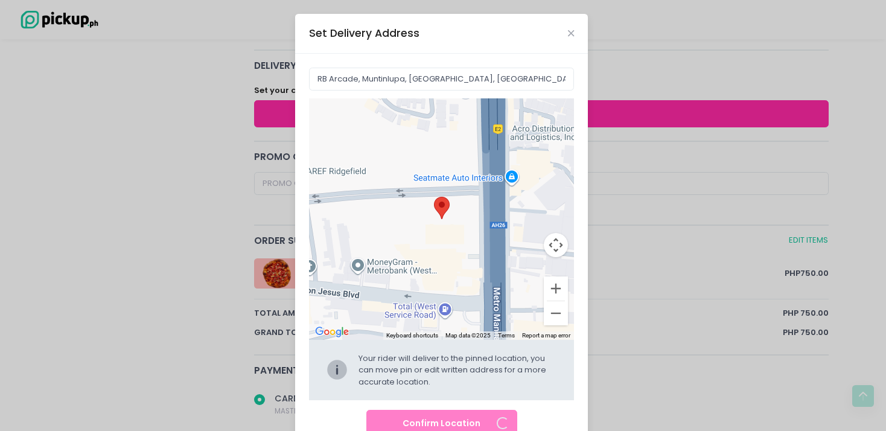
radio input "true"
type input "[STREET_ADDRESS]"
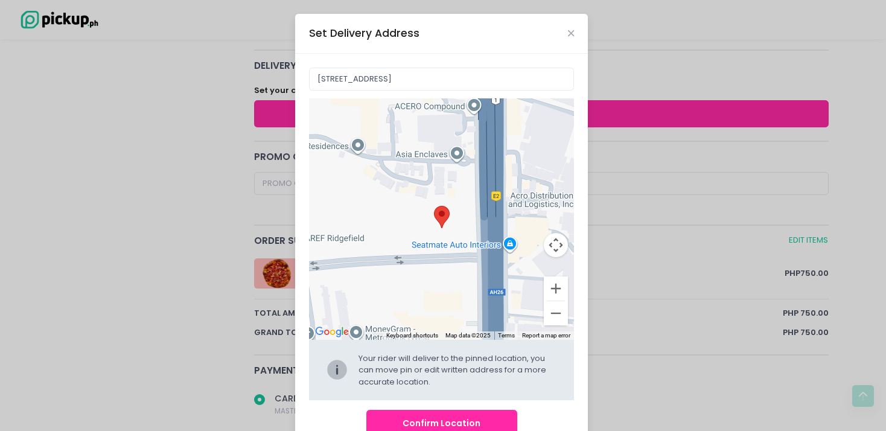
drag, startPoint x: 429, startPoint y: 236, endPoint x: 427, endPoint y: 304, distance: 68.2
click at [427, 304] on div at bounding box center [442, 218] width 266 height 241
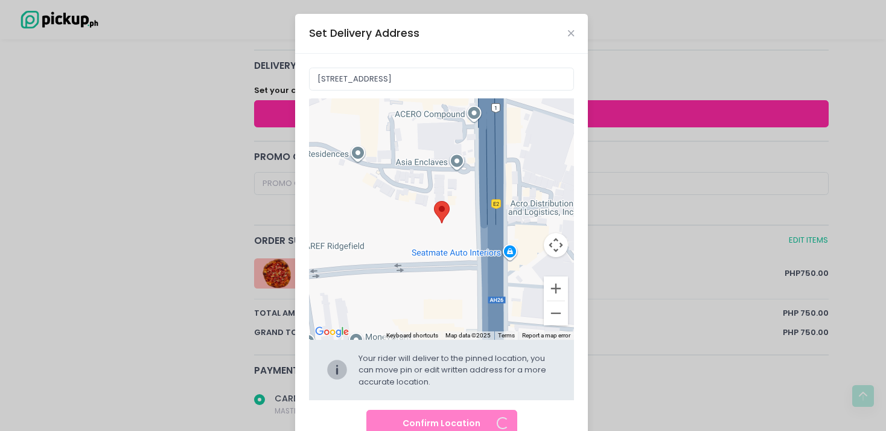
radio input "true"
type input "C2PV+WRH, Muntinlupa, [GEOGRAPHIC_DATA], [GEOGRAPHIC_DATA]"
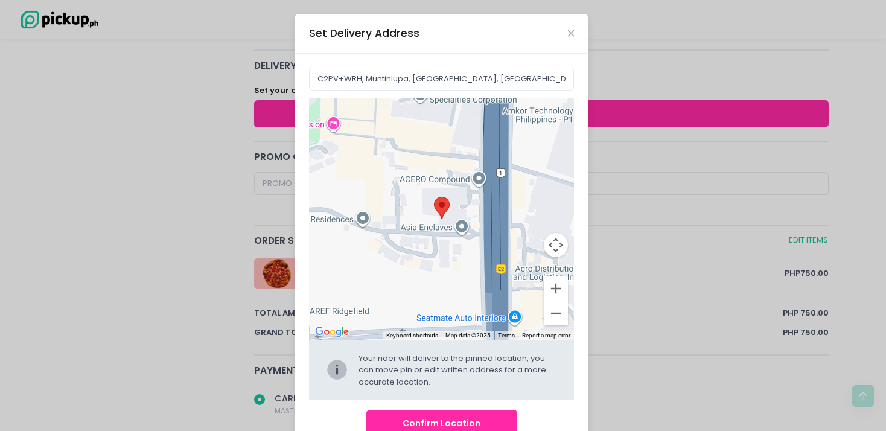
drag, startPoint x: 429, startPoint y: 250, endPoint x: 433, endPoint y: 315, distance: 65.4
click at [433, 315] on div at bounding box center [442, 218] width 266 height 241
radio input "true"
type input "KM [STREET_ADDRESS]"
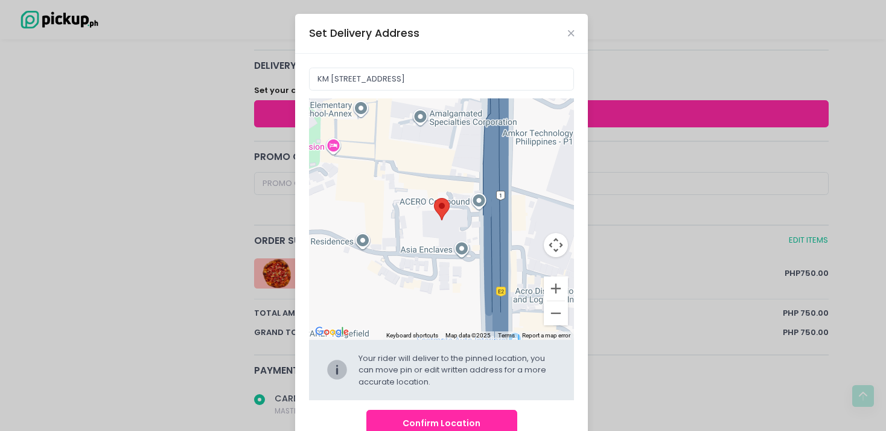
drag, startPoint x: 424, startPoint y: 281, endPoint x: 421, endPoint y: 328, distance: 47.2
click at [423, 332] on div "Keyboard shortcuts Map Data Map data ©2025 Map data ©2025 50 m Click to toggle …" at bounding box center [442, 218] width 266 height 241
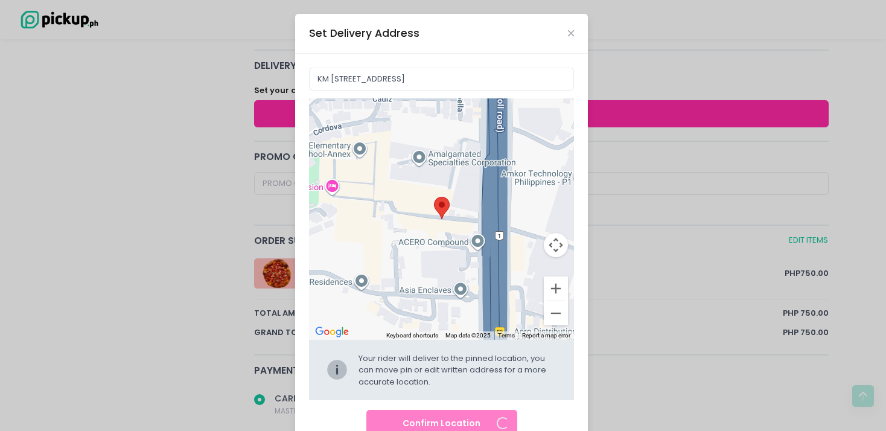
radio input "true"
type input "[STREET_ADDRESS]"
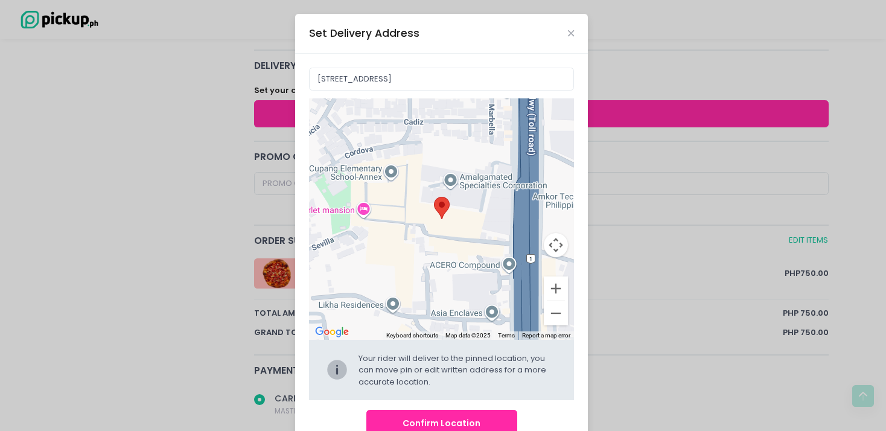
drag, startPoint x: 417, startPoint y: 245, endPoint x: 448, endPoint y: 269, distance: 39.6
click at [448, 269] on div at bounding box center [442, 218] width 266 height 241
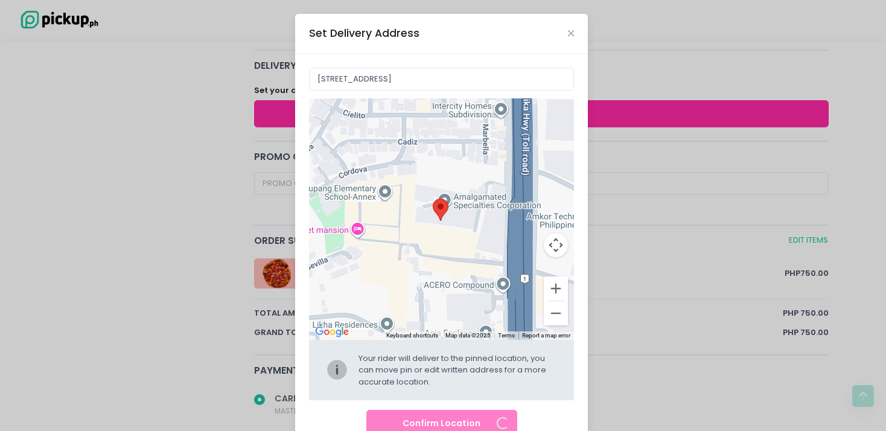
drag, startPoint x: 443, startPoint y: 257, endPoint x: 393, endPoint y: 298, distance: 64.8
click at [393, 298] on div at bounding box center [442, 218] width 266 height 241
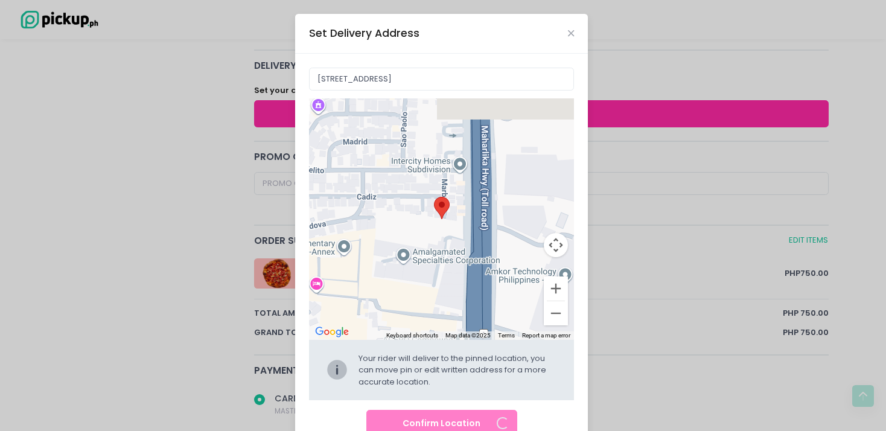
radio input "true"
type input "[STREET_ADDRESS]"
drag, startPoint x: 413, startPoint y: 251, endPoint x: 417, endPoint y: 288, distance: 37.6
click at [417, 288] on div at bounding box center [442, 218] width 266 height 241
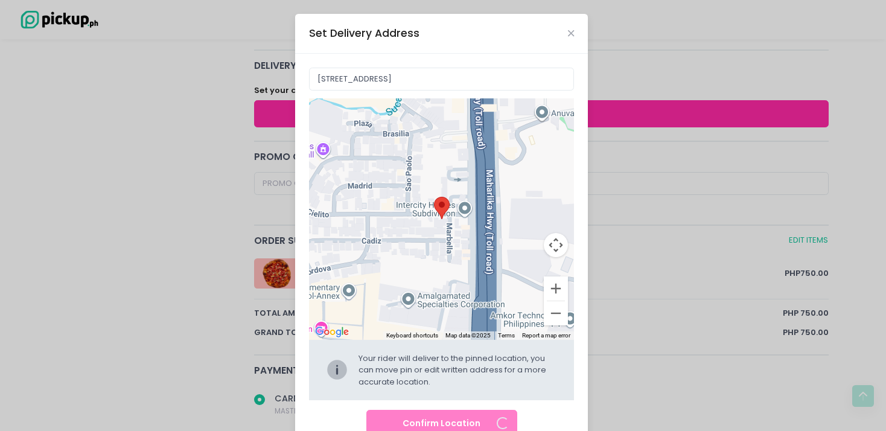
drag, startPoint x: 411, startPoint y: 259, endPoint x: 415, endPoint y: 298, distance: 39.5
click at [415, 298] on div at bounding box center [442, 218] width 266 height 241
radio input "true"
type input "C2RV+FVV, [GEOGRAPHIC_DATA], [GEOGRAPHIC_DATA], [GEOGRAPHIC_DATA]"
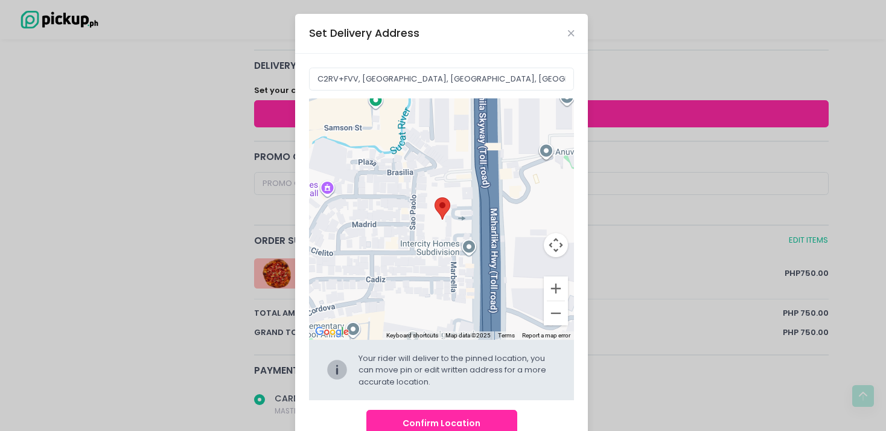
radio input "true"
type input "[STREET_ADDRESS]"
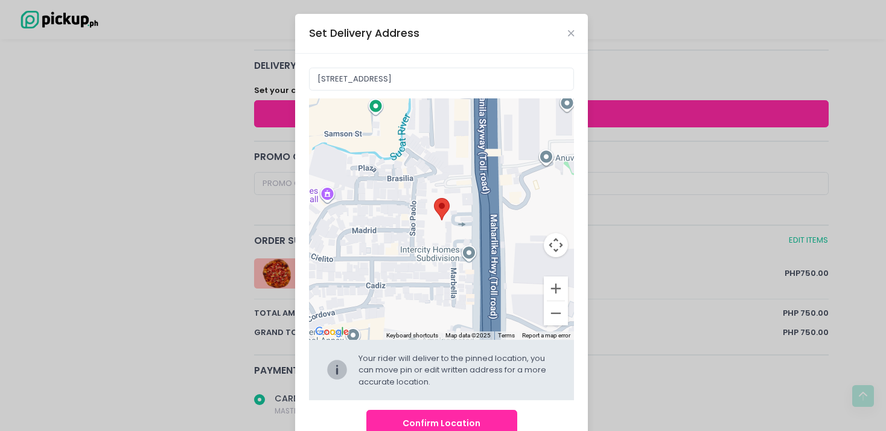
drag, startPoint x: 407, startPoint y: 236, endPoint x: 409, endPoint y: 282, distance: 45.9
click at [411, 283] on div at bounding box center [442, 218] width 266 height 241
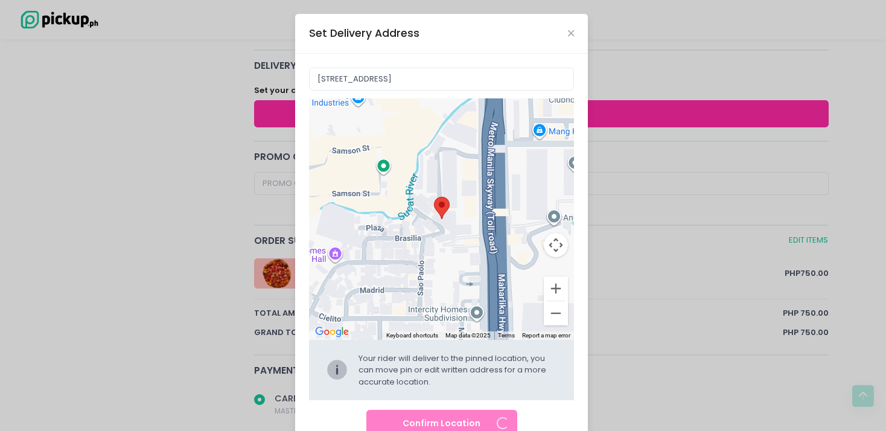
drag, startPoint x: 404, startPoint y: 241, endPoint x: 405, endPoint y: 264, distance: 23.6
click at [405, 264] on div at bounding box center [442, 218] width 266 height 241
radio input "true"
type input "[STREET_ADDRESS]"
radio input "true"
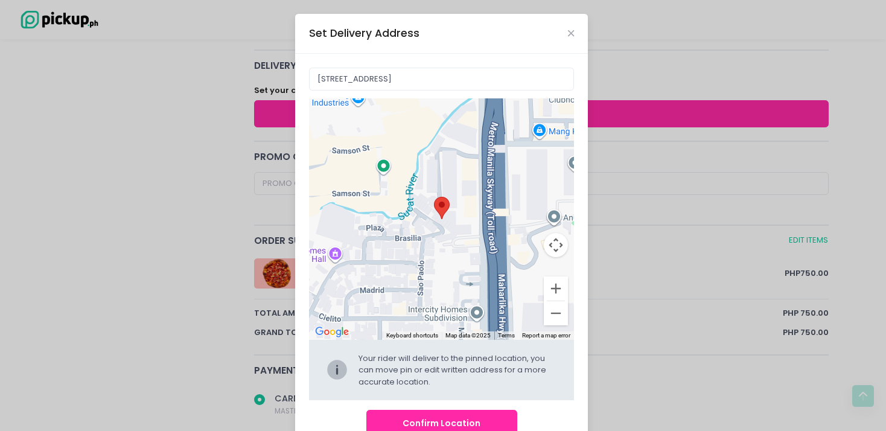
type input "[STREET_ADDRESS]"
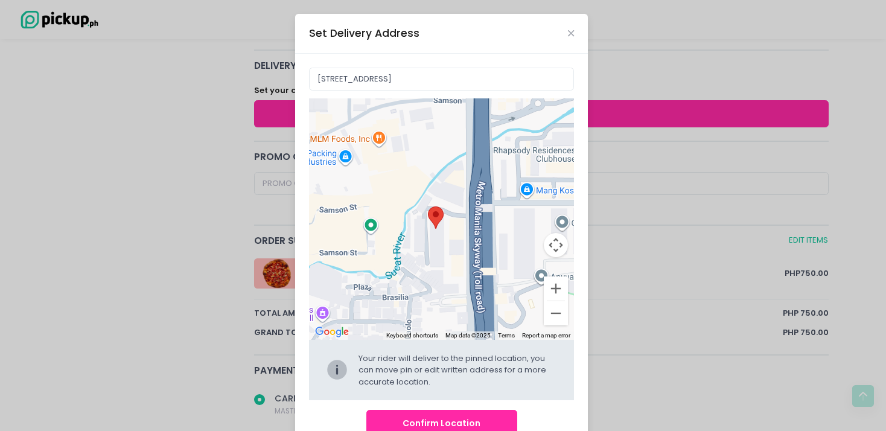
drag, startPoint x: 408, startPoint y: 219, endPoint x: 385, endPoint y: 290, distance: 75.4
click at [385, 290] on div at bounding box center [442, 218] width 266 height 241
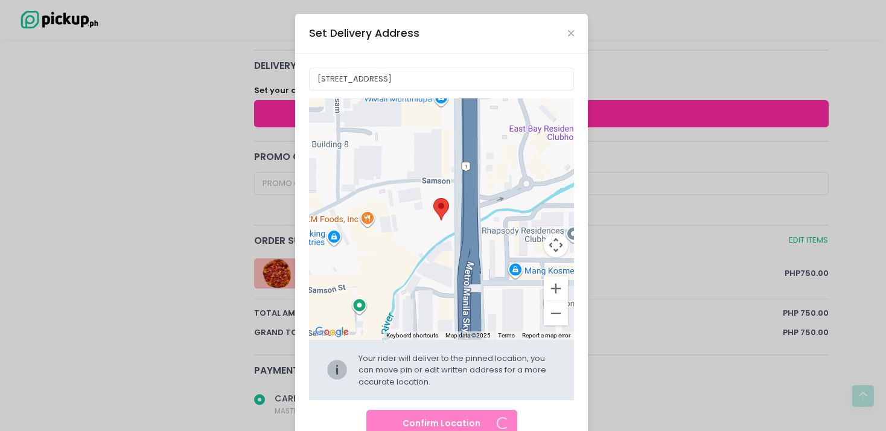
drag, startPoint x: 400, startPoint y: 235, endPoint x: 393, endPoint y: 292, distance: 57.7
click at [398, 310] on div at bounding box center [442, 218] width 266 height 241
radio input "true"
type input "Km.[STREET_ADDRESS]"
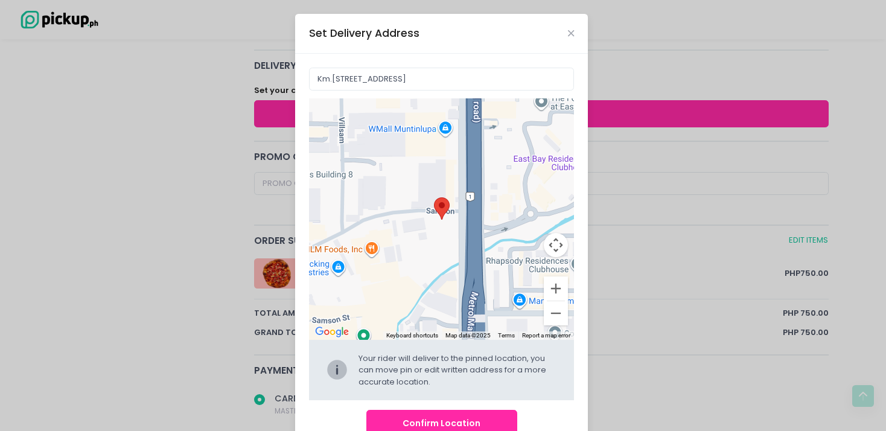
radio input "true"
type input "[STREET_ADDRESS]"
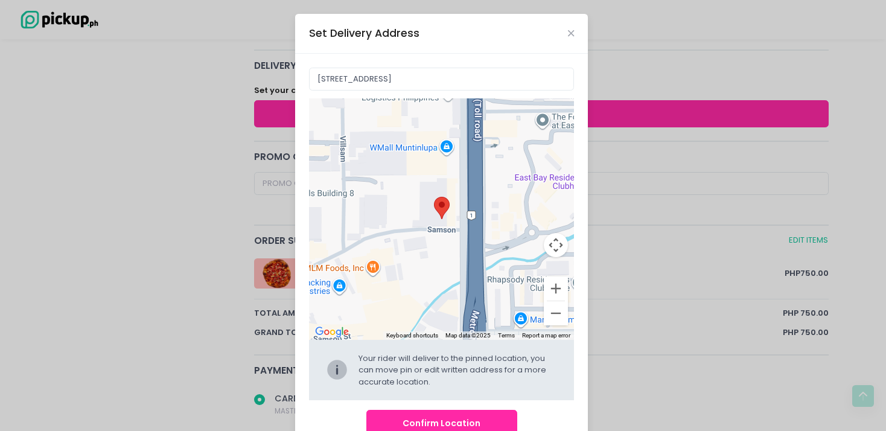
drag
click at [401, 289] on div at bounding box center [442, 218] width 266 height 241
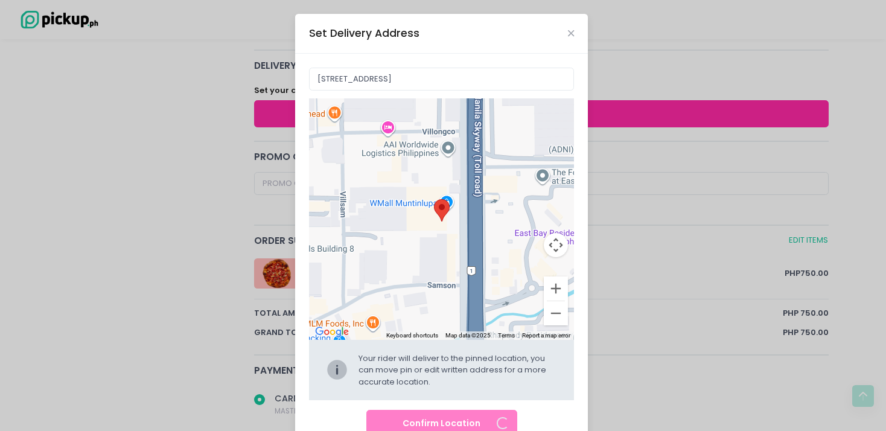
click at [392, 308] on div at bounding box center [442, 218] width 266 height 241
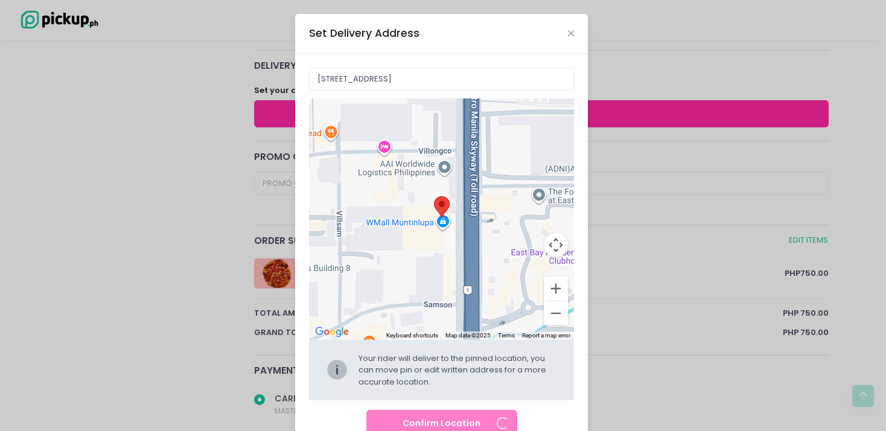
radio input "true"
type input "[STREET_ADDRESS][PERSON_NAME]"
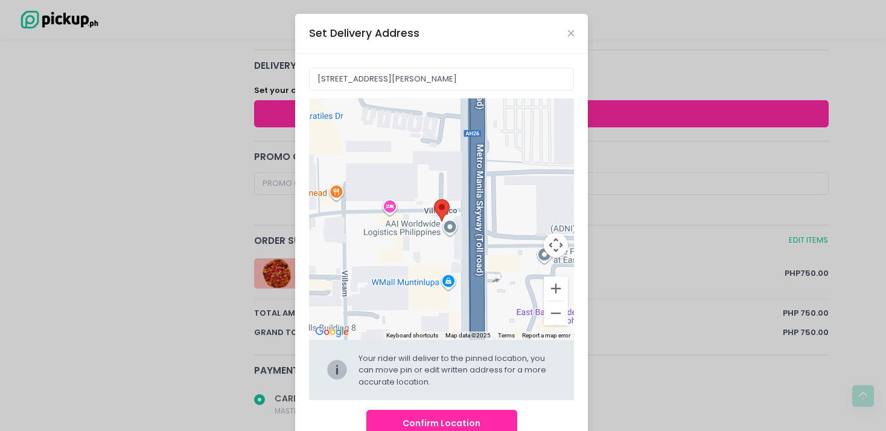
radio input "true"
type input "Phil Carpet Manufacturing Corporation, [STREET_ADDRESS]"
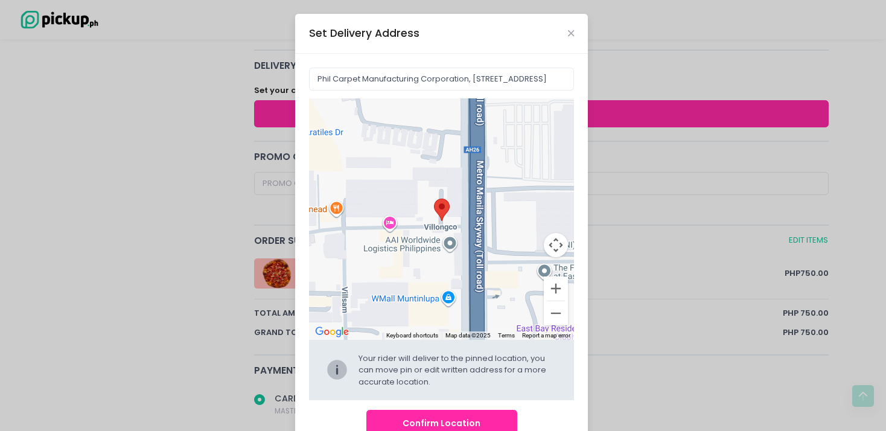
click at [397, 299] on div at bounding box center [442, 218] width 266 height 241
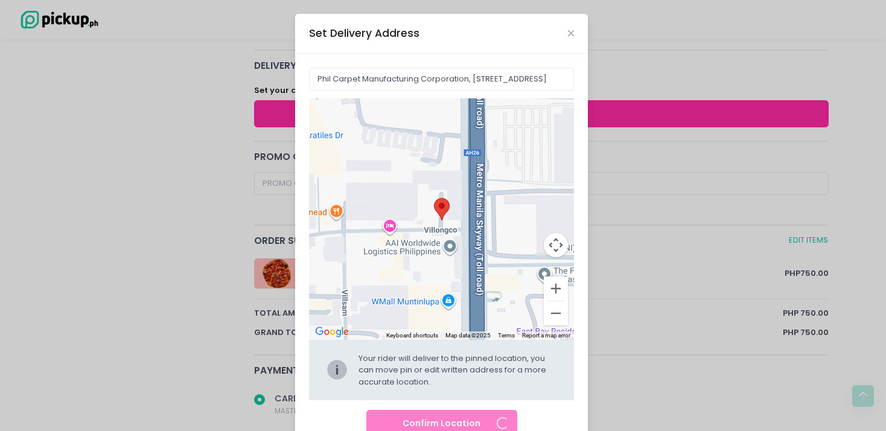
radio input "true"
type input "[STREET_ADDRESS]"
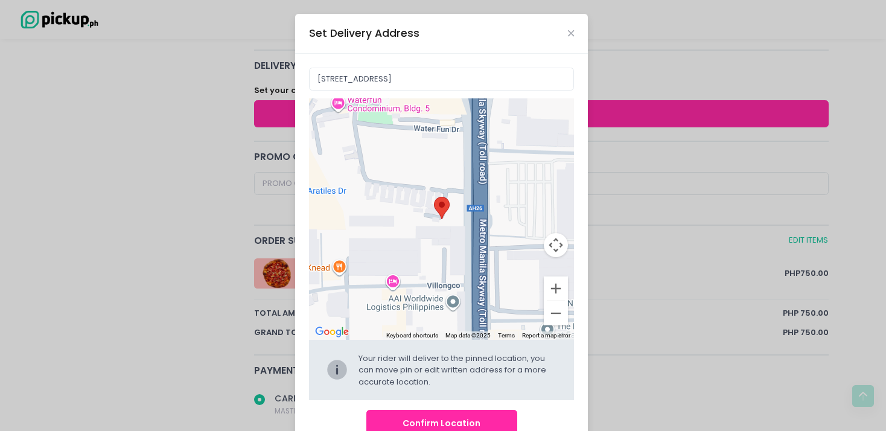
click at [390, 295] on div at bounding box center [442, 218] width 266 height 241
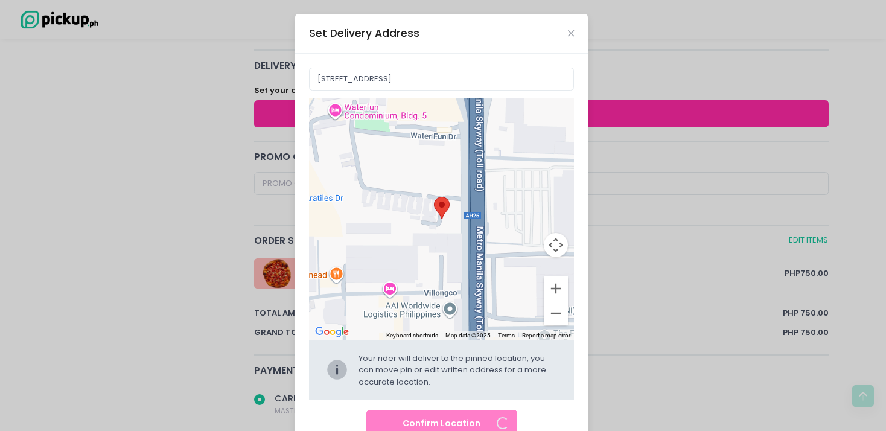
radio input "true"
type input "F22V+6R8, [STREET_ADDRESS]"
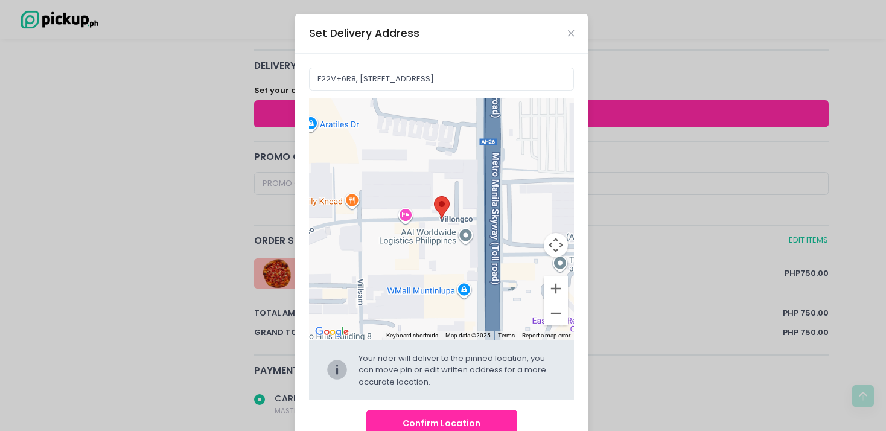
click at [412, 161] on div at bounding box center [442, 218] width 266 height 241
radio input "true"
type input "[STREET_ADDRESS]"
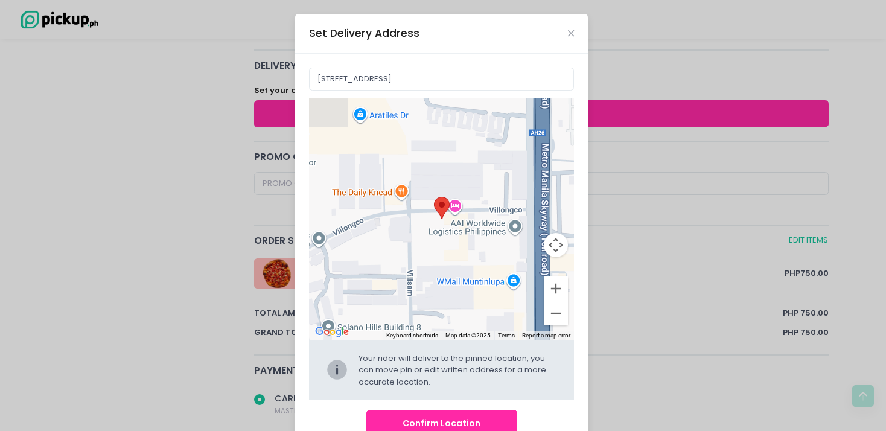
click at [447, 203] on div at bounding box center [442, 218] width 266 height 241
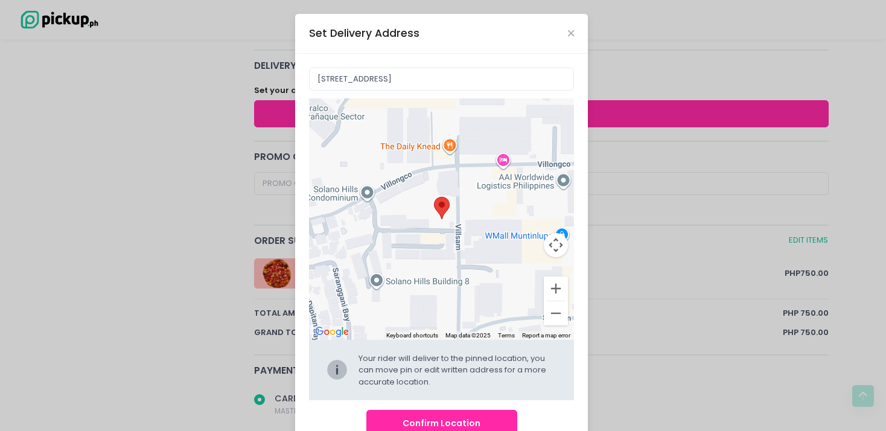
click at [429, 221] on div at bounding box center [442, 218] width 266 height 241
radio input "true"
type input "C2XR+4WP, [GEOGRAPHIC_DATA], Muntinlupa, [GEOGRAPHIC_DATA], [GEOGRAPHIC_DATA]"
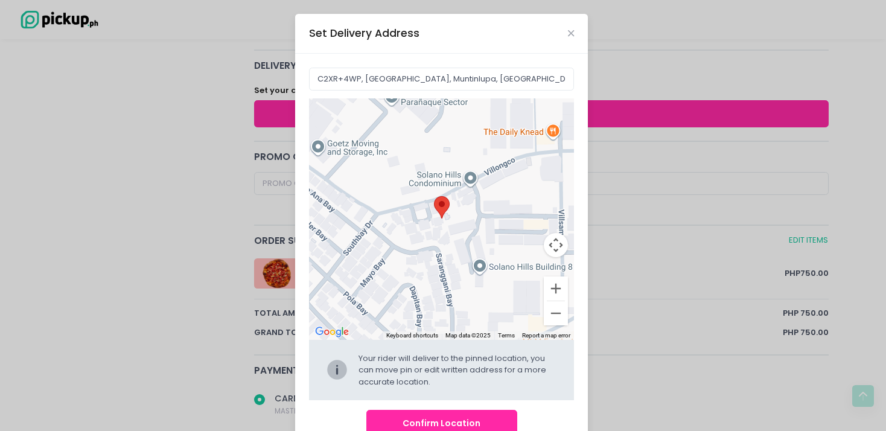
click at [497, 260] on div at bounding box center [442, 218] width 266 height 241
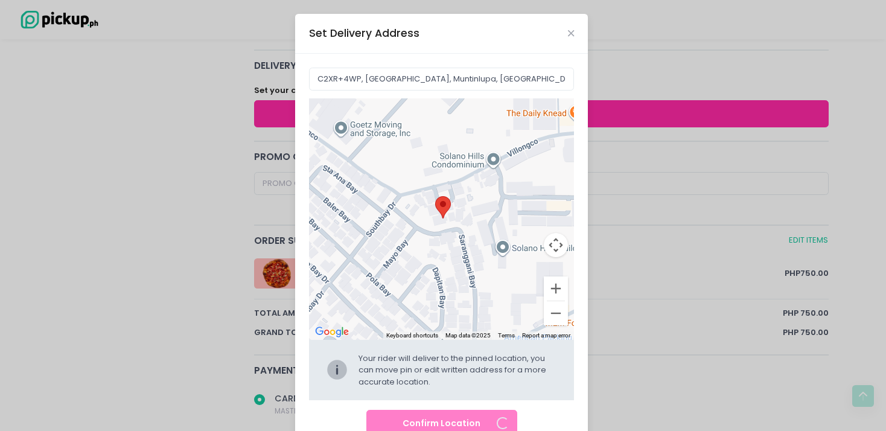
radio input "true"
type input "[STREET_ADDRESS]"
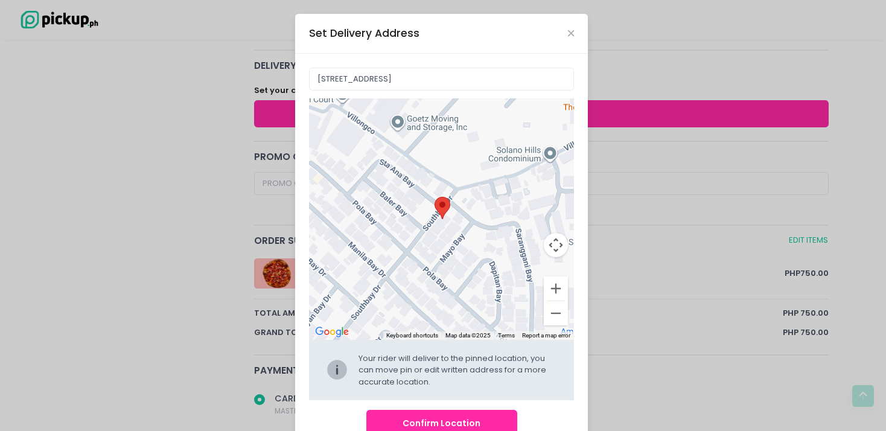
click at [473, 249] on div at bounding box center [442, 218] width 266 height 241
radio input "true"
type input "[STREET_ADDRESS]"
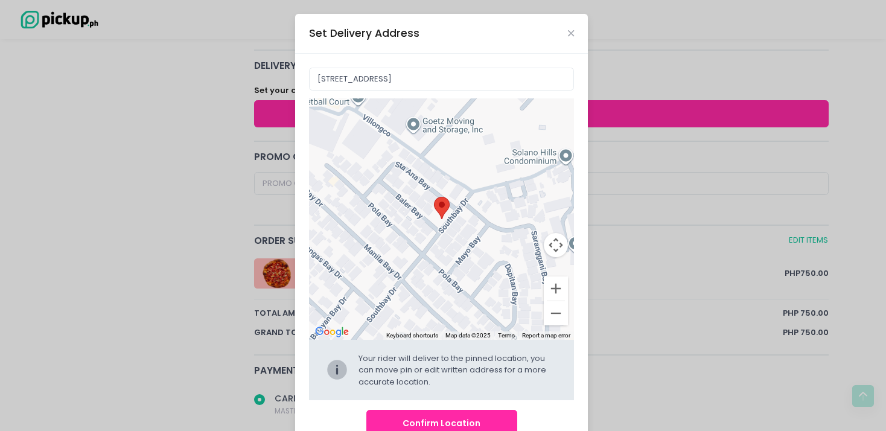
click at [395, 237] on div at bounding box center [442, 218] width 266 height 241
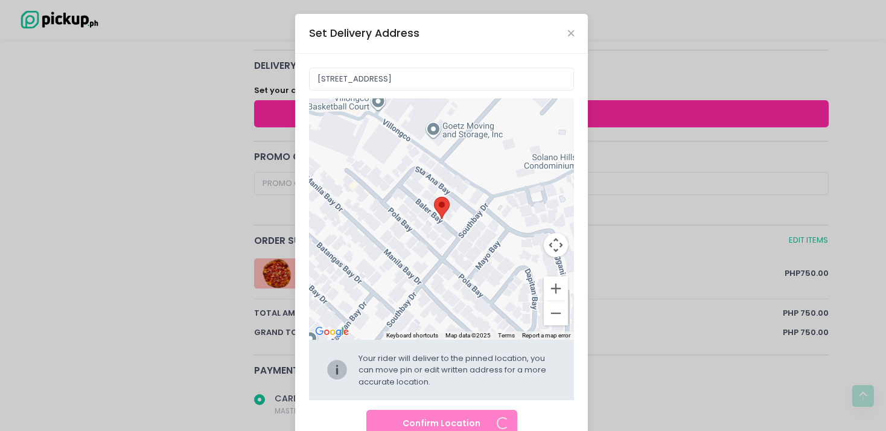
click at [402, 240] on div at bounding box center [442, 218] width 266 height 241
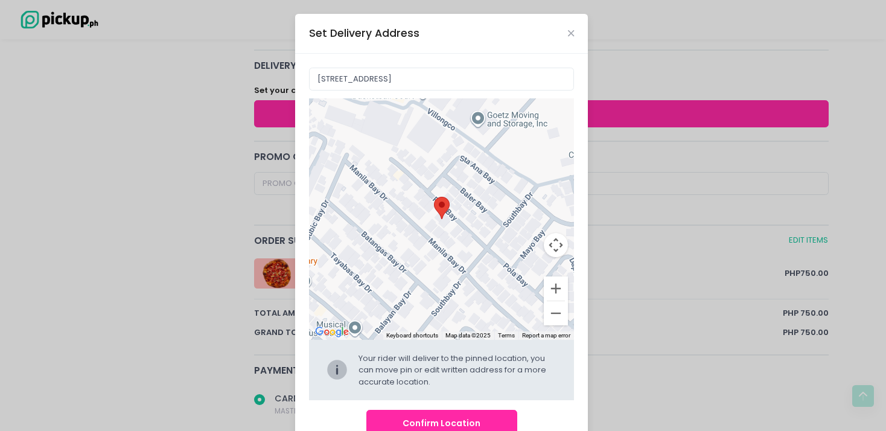
click at [448, 229] on div at bounding box center [442, 218] width 266 height 241
radio input "true"
type input "[STREET_ADDRESS][DATE]"
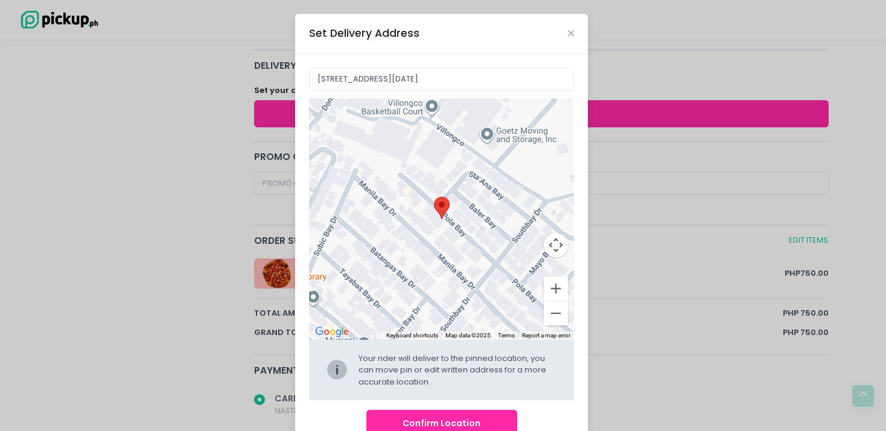
click at [453, 252] on div at bounding box center [442, 218] width 266 height 241
radio input "true"
type input "[STREET_ADDRESS][DATE]"
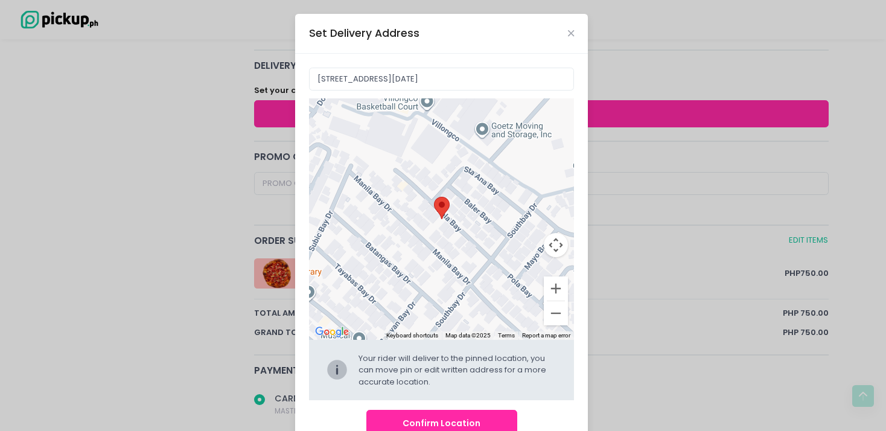
click at [444, 235] on div at bounding box center [442, 218] width 266 height 241
click at [444, 230] on div at bounding box center [442, 218] width 266 height 241
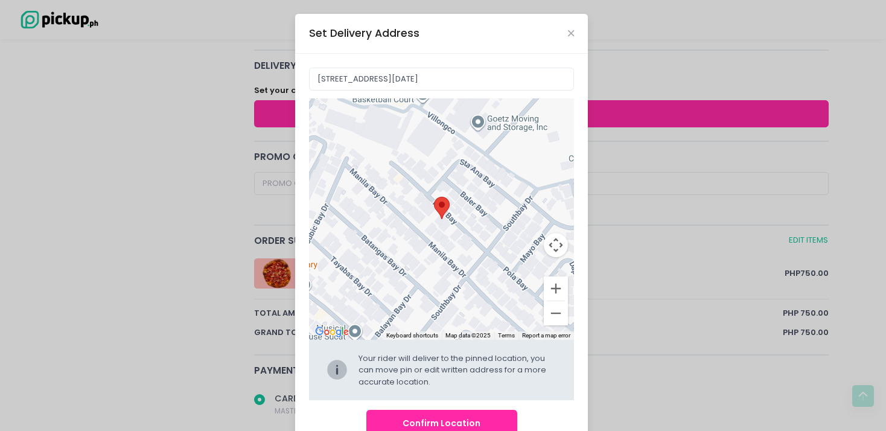
click at [438, 226] on div at bounding box center [442, 218] width 266 height 241
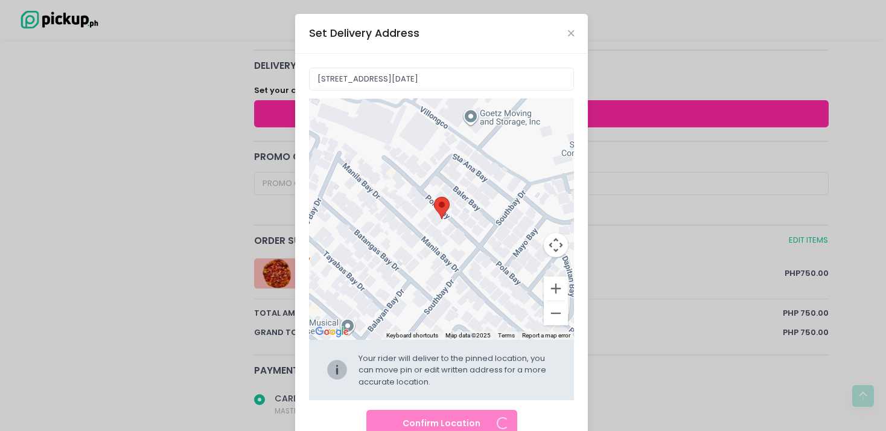
radio input "true"
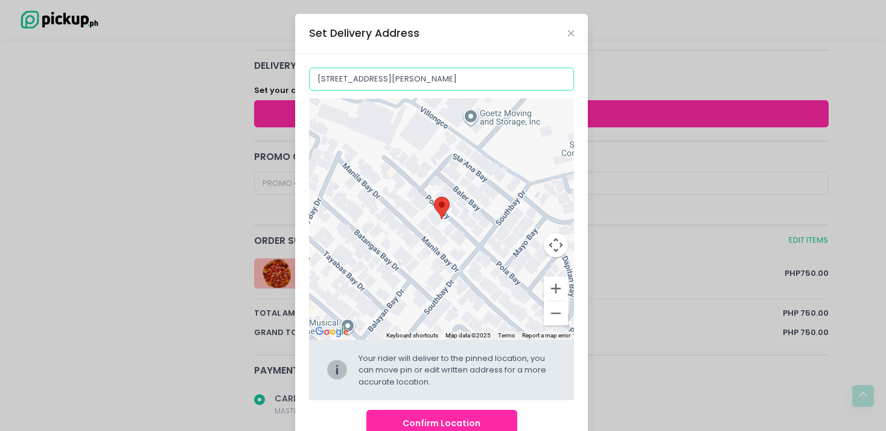
click at [361, 78] on input "[STREET_ADDRESS][PERSON_NAME]" at bounding box center [442, 79] width 266 height 23
click at [309, 91] on input "[STREET_ADDRESS][PERSON_NAME]" at bounding box center [442, 79] width 266 height 23
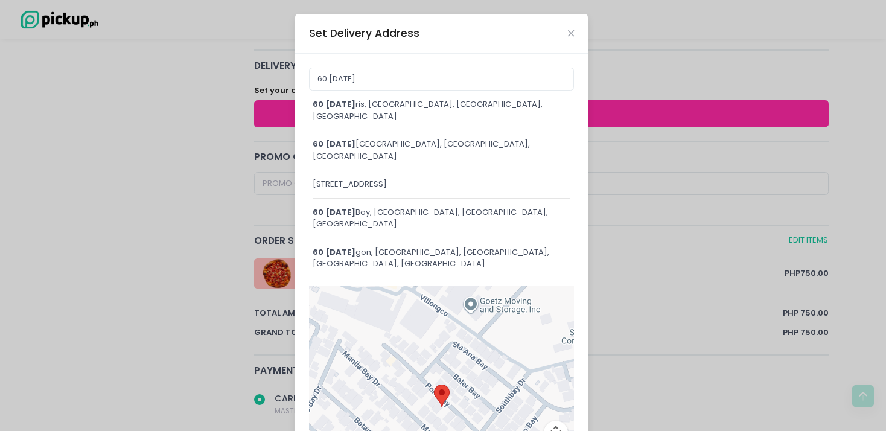
click at [365, 206] on div "[STREET_ADDRESS][DATE]" at bounding box center [442, 218] width 258 height 24
type input "[STREET_ADDRESS][DATE]"
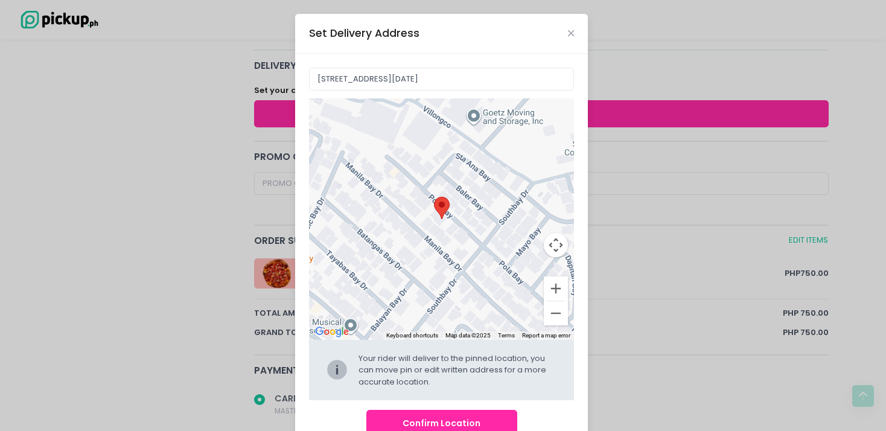
click at [450, 417] on button "Confirm Location" at bounding box center [441, 423] width 151 height 27
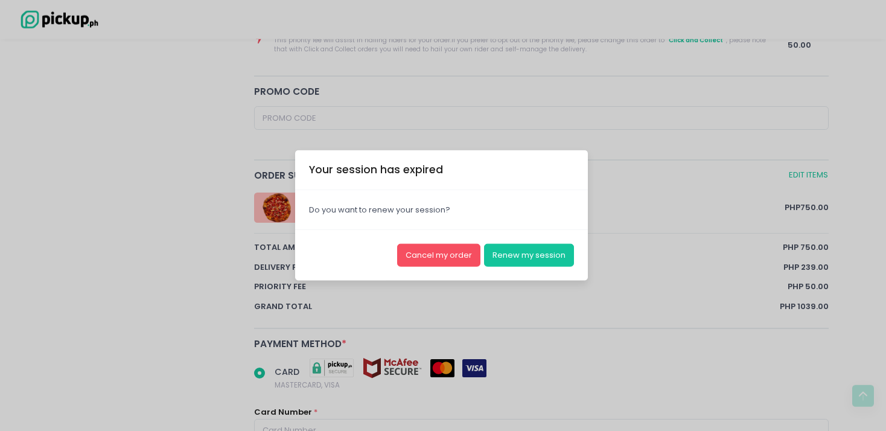
scroll to position [565, 0]
click at [520, 263] on button "Renew my session" at bounding box center [529, 255] width 90 height 23
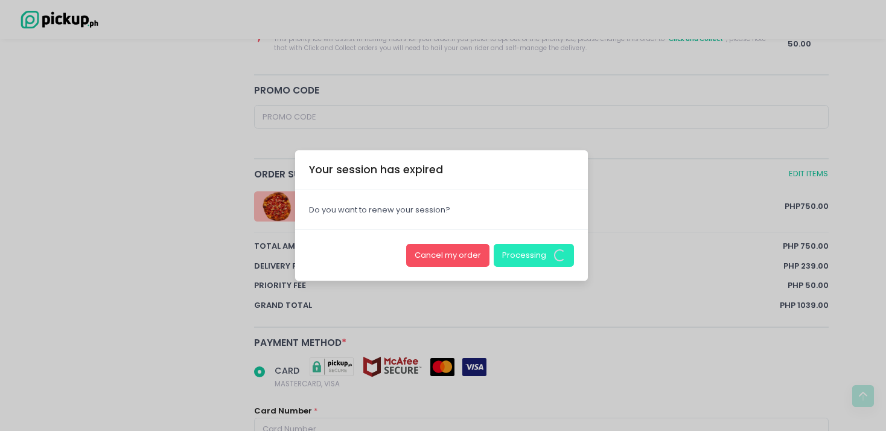
click at [520, 263] on button "Processing" at bounding box center [534, 255] width 81 height 23
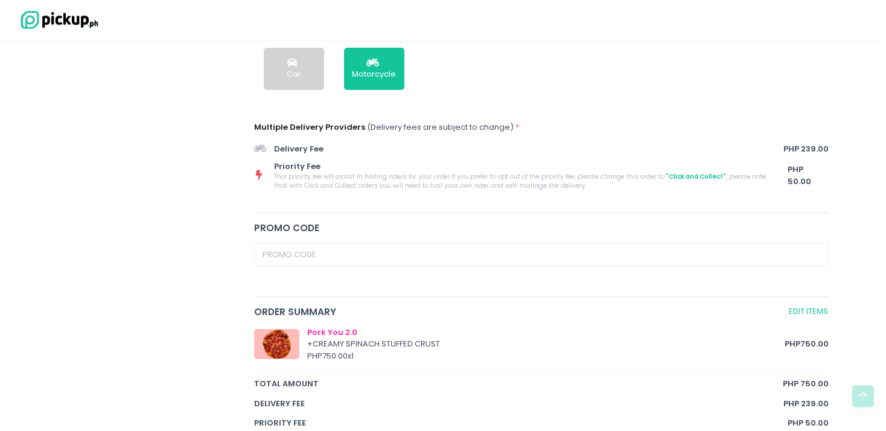
scroll to position [425, 0]
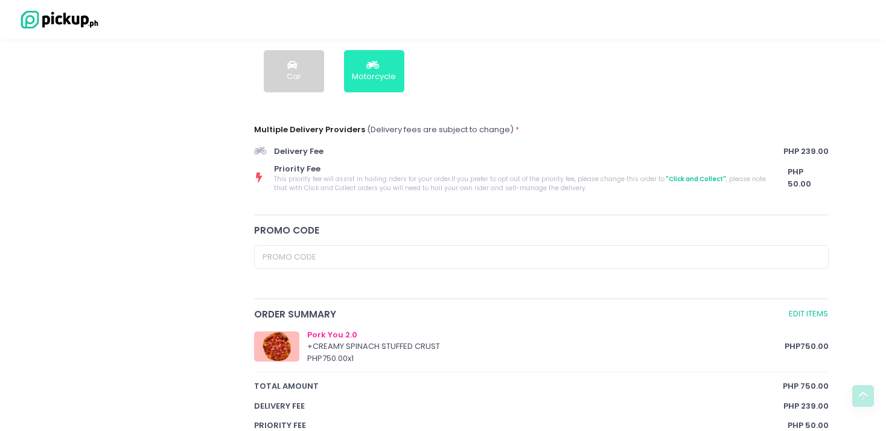
click at [384, 57] on button "Motorcycle" at bounding box center [374, 71] width 60 height 42
click at [380, 79] on div "Motorcycle" at bounding box center [374, 77] width 44 height 12
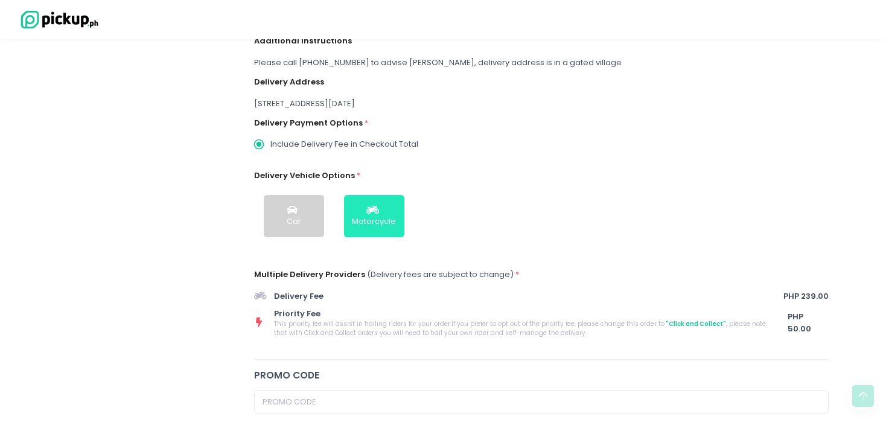
scroll to position [234, 0]
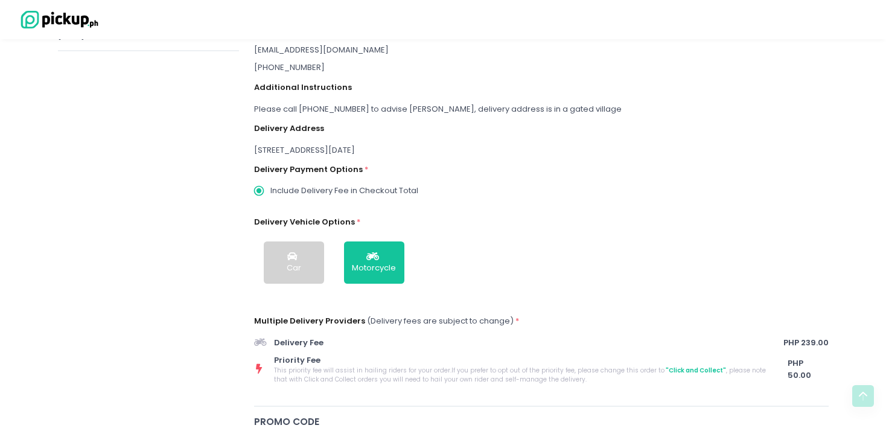
click at [307, 262] on button "Car" at bounding box center [294, 262] width 60 height 42
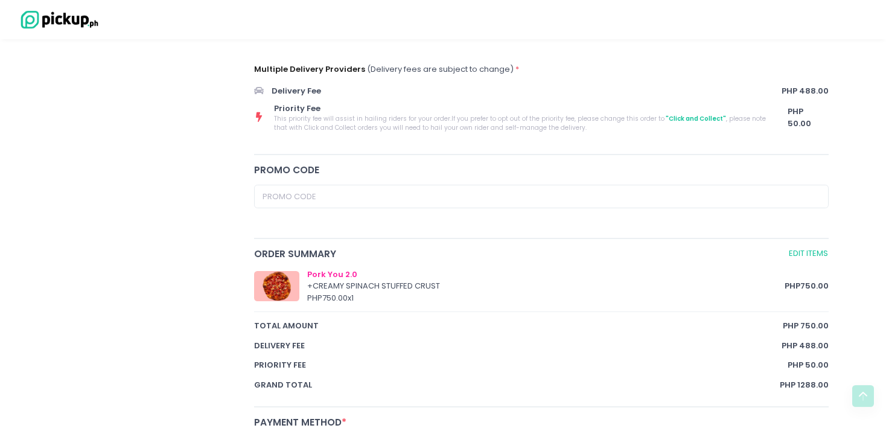
scroll to position [488, 0]
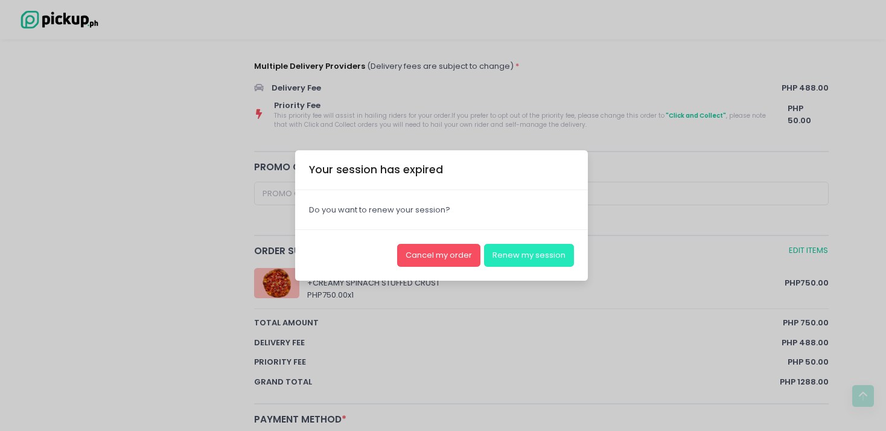
click at [503, 255] on button "Renew my session" at bounding box center [529, 255] width 90 height 23
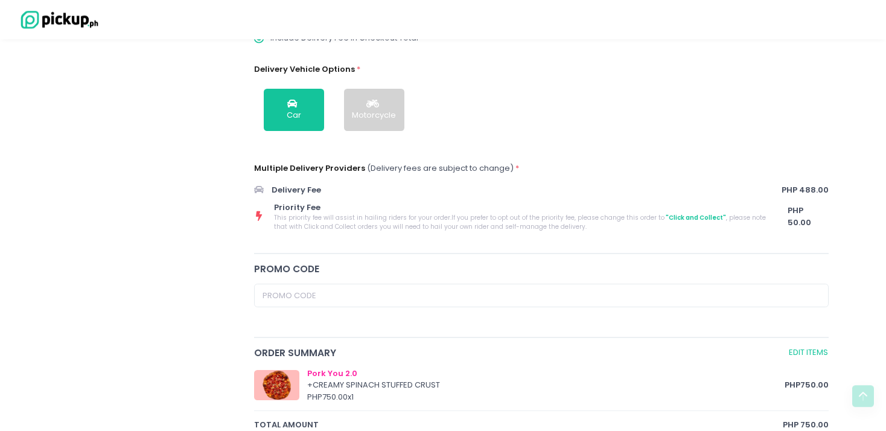
scroll to position [361, 0]
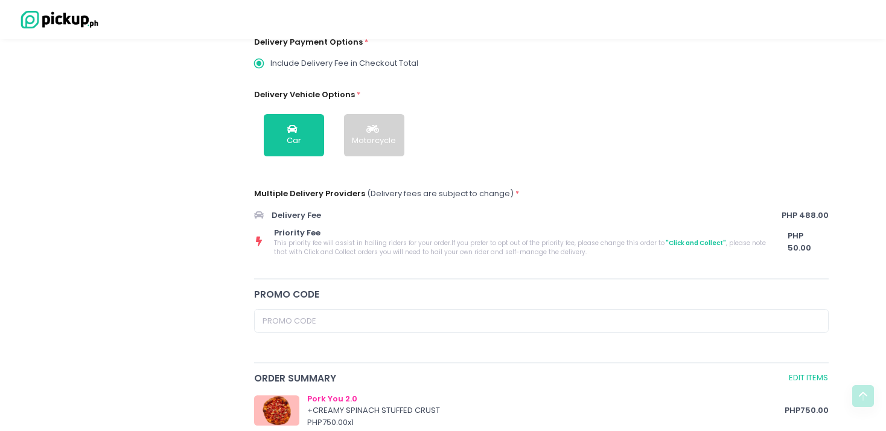
click at [351, 134] on button "Motorcycle" at bounding box center [374, 135] width 60 height 42
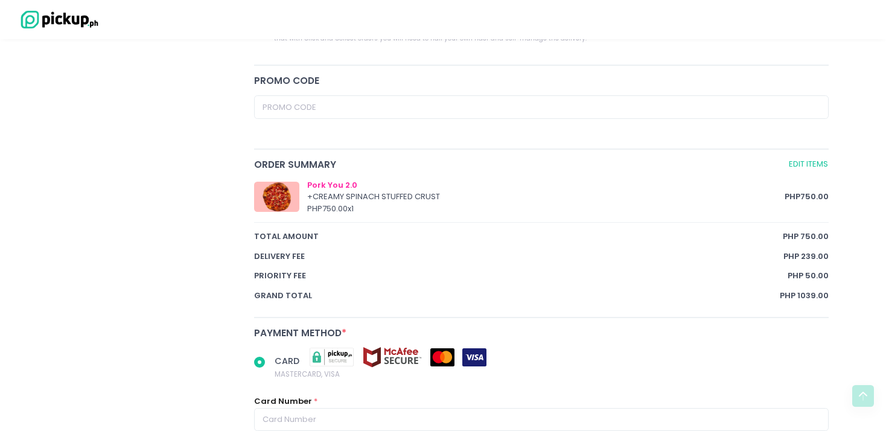
scroll to position [616, 0]
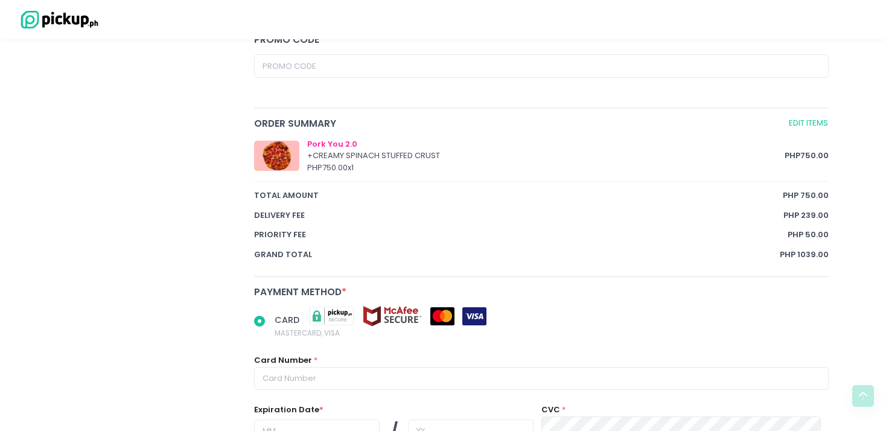
radio input "true"
